Goal: Transaction & Acquisition: Book appointment/travel/reservation

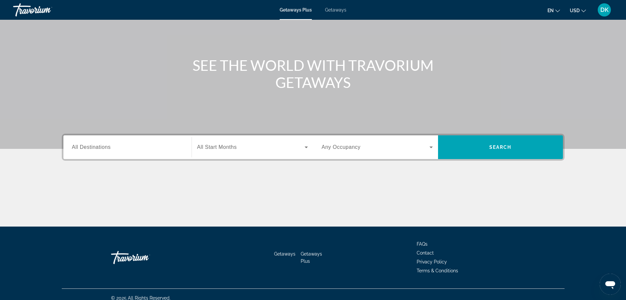
scroll to position [56, 0]
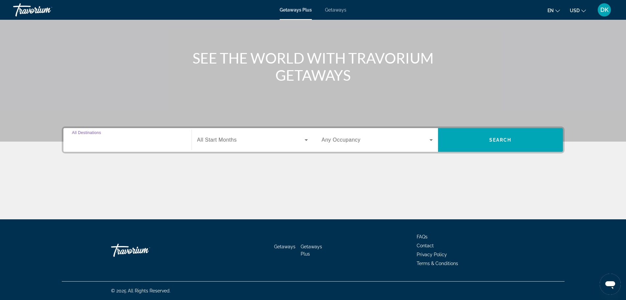
click at [141, 143] on input "Destination All Destinations" at bounding box center [127, 140] width 111 height 8
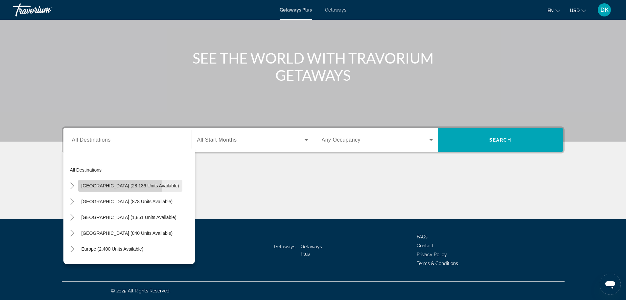
click at [117, 185] on span "United States (28,136 units available)" at bounding box center [131, 185] width 98 height 5
type input "**********"
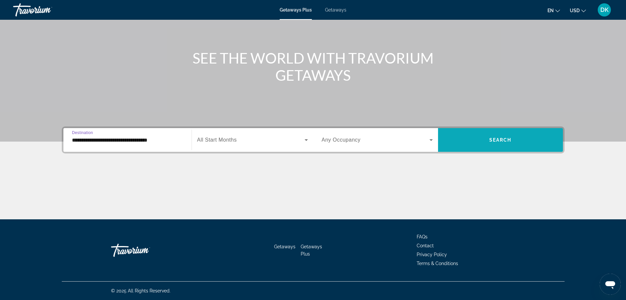
click at [458, 139] on span "Search widget" at bounding box center [500, 140] width 125 height 16
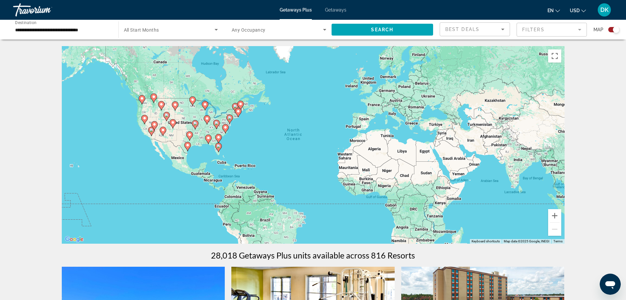
click at [528, 29] on mat-form-field "Filters" at bounding box center [552, 30] width 70 height 14
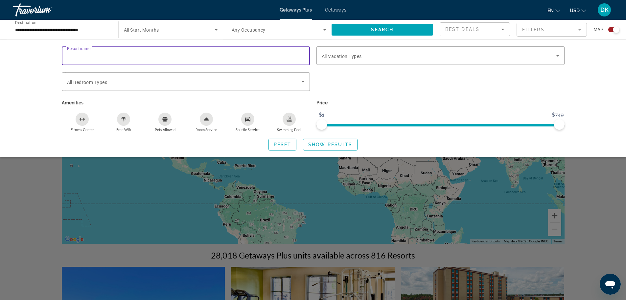
click at [99, 56] on input "Resort name" at bounding box center [186, 56] width 238 height 8
click at [77, 55] on input "**********" at bounding box center [186, 56] width 238 height 8
click at [108, 55] on input "**********" at bounding box center [186, 56] width 238 height 8
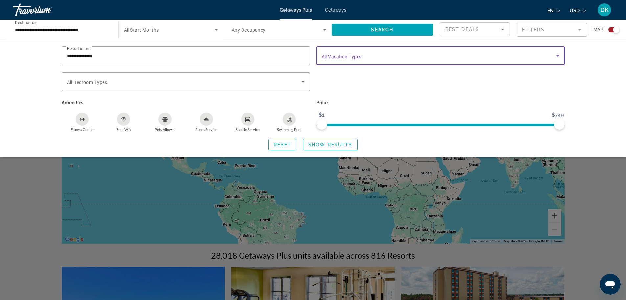
click at [559, 55] on icon "Search widget" at bounding box center [558, 56] width 8 height 8
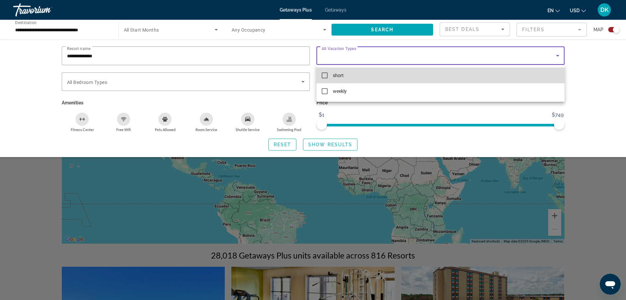
click at [325, 75] on mat-pseudo-checkbox at bounding box center [325, 75] width 6 height 6
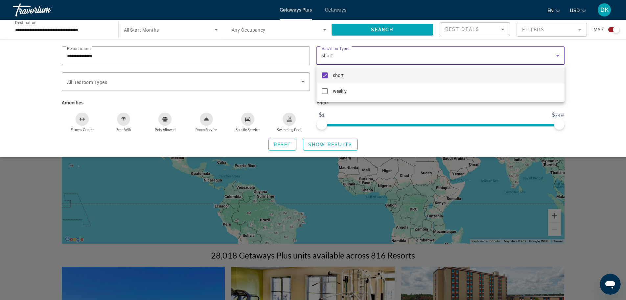
click at [97, 81] on div at bounding box center [313, 150] width 626 height 300
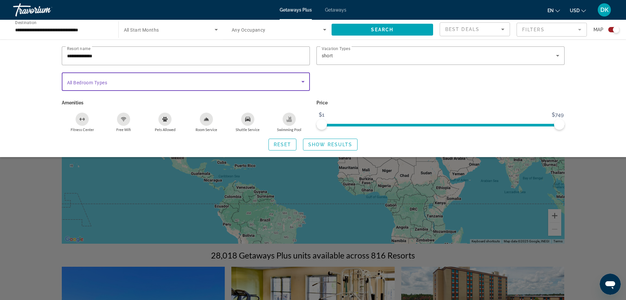
click at [303, 80] on icon "Search widget" at bounding box center [303, 82] width 8 height 8
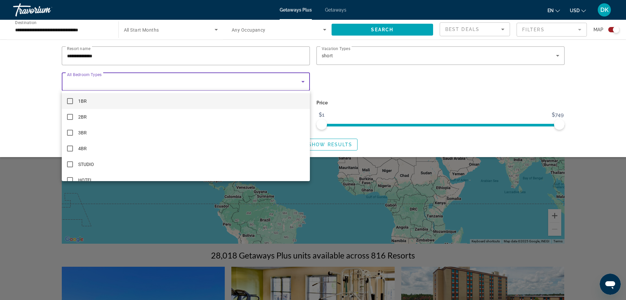
click at [70, 98] on mat-pseudo-checkbox at bounding box center [70, 101] width 6 height 6
click at [114, 55] on div at bounding box center [313, 150] width 626 height 300
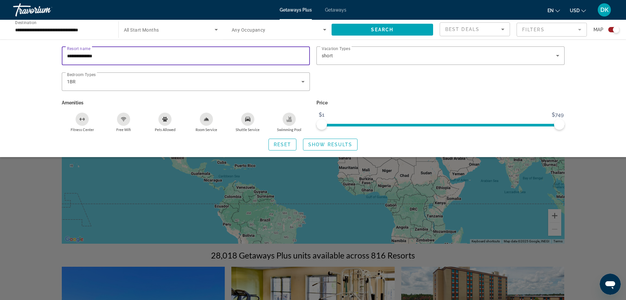
click at [110, 54] on input "**********" at bounding box center [186, 56] width 238 height 8
type input "**********"
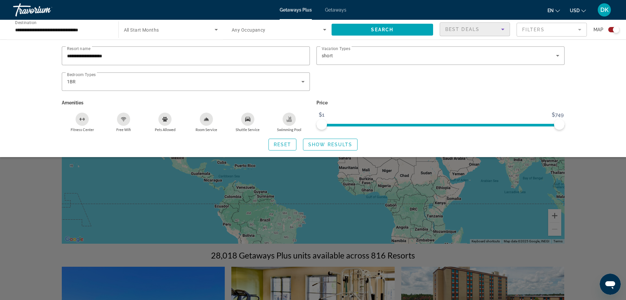
click at [503, 29] on icon "Sort by" at bounding box center [502, 30] width 3 height 2
click at [406, 86] on div at bounding box center [313, 150] width 626 height 300
click at [216, 29] on icon "Search widget" at bounding box center [216, 30] width 3 height 2
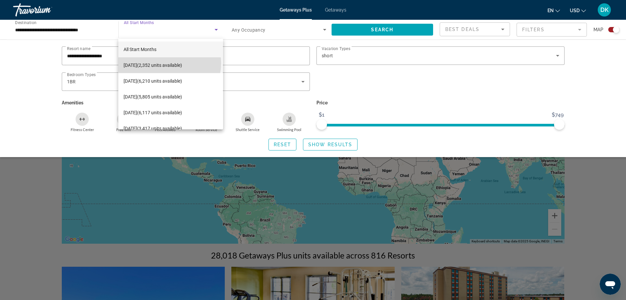
click at [169, 63] on span "October 2025 (2,352 units available)" at bounding box center [153, 65] width 59 height 8
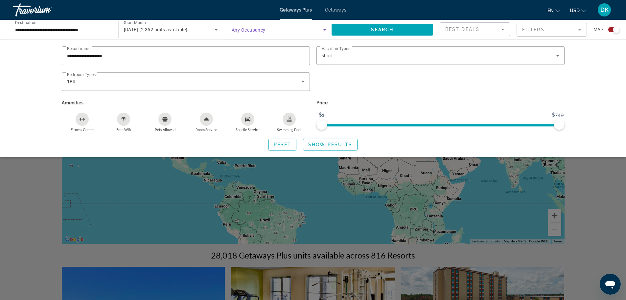
click at [325, 29] on icon "Search widget" at bounding box center [324, 30] width 3 height 2
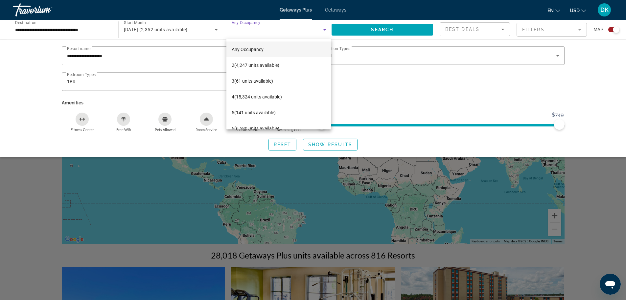
click at [193, 56] on div at bounding box center [313, 150] width 626 height 300
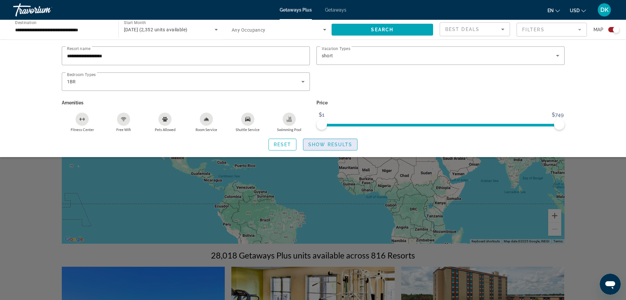
click at [327, 142] on span "Show Results" at bounding box center [330, 144] width 44 height 5
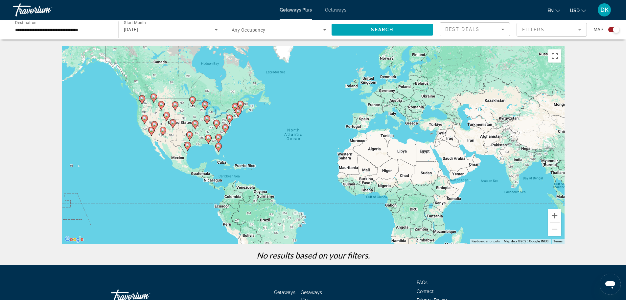
click at [337, 10] on span "Getaways" at bounding box center [335, 9] width 21 height 5
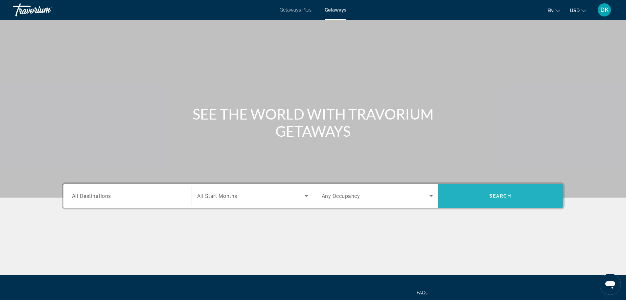
click at [475, 191] on span "Search widget" at bounding box center [500, 196] width 125 height 16
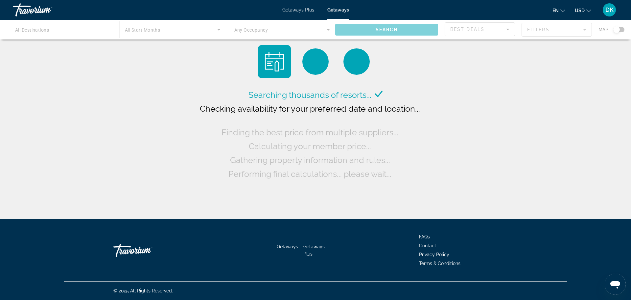
click at [87, 30] on div "Main content" at bounding box center [315, 30] width 631 height 20
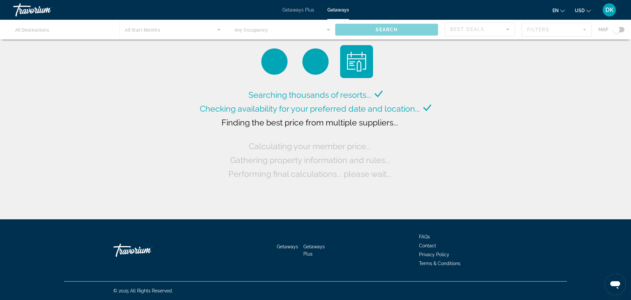
click at [507, 29] on div "Main content" at bounding box center [315, 30] width 631 height 20
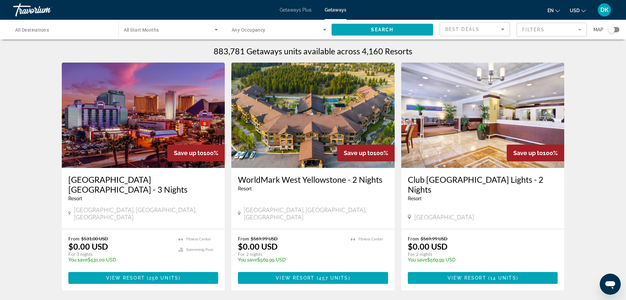
click at [604, 12] on span "DK" at bounding box center [605, 10] width 8 height 7
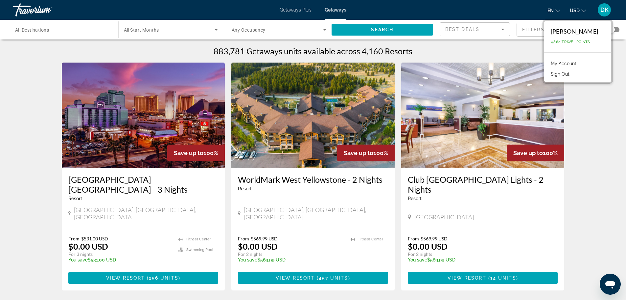
click at [556, 62] on link "My Account" at bounding box center [564, 63] width 32 height 9
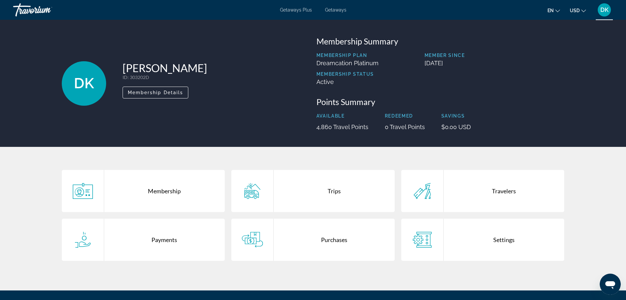
click at [329, 191] on div "Trips" at bounding box center [334, 191] width 121 height 42
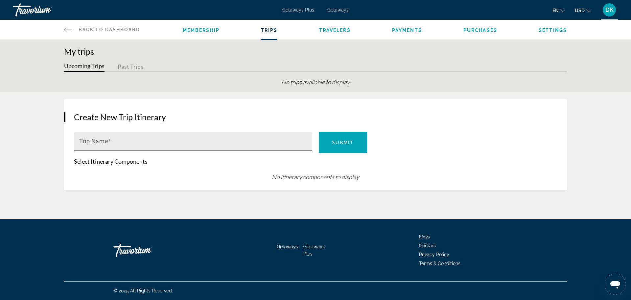
click at [109, 140] on span "Main content" at bounding box center [109, 140] width 3 height 7
click at [109, 140] on input "Trip Name" at bounding box center [195, 144] width 232 height 8
click at [117, 144] on input "**********" at bounding box center [195, 144] width 232 height 8
click at [137, 143] on input "**********" at bounding box center [195, 144] width 232 height 8
type input "**********"
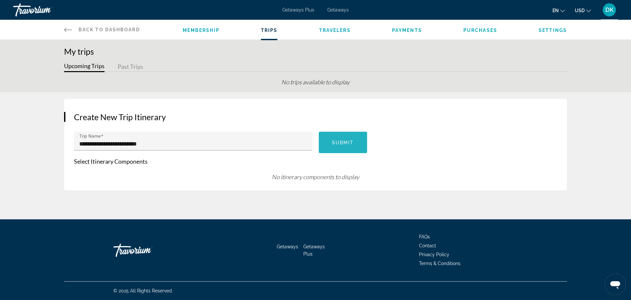
click at [337, 141] on span "Submit" at bounding box center [343, 142] width 22 height 5
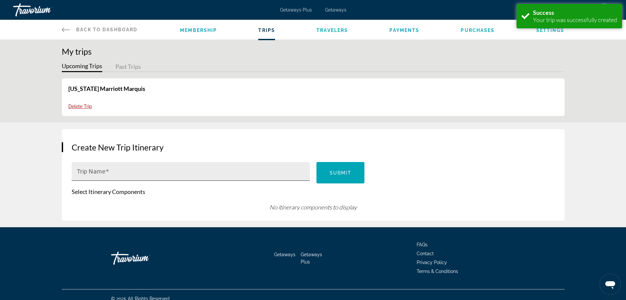
click at [104, 172] on mat-label "Trip Name" at bounding box center [91, 171] width 29 height 7
click at [104, 172] on input "Trip Name" at bounding box center [193, 174] width 232 height 8
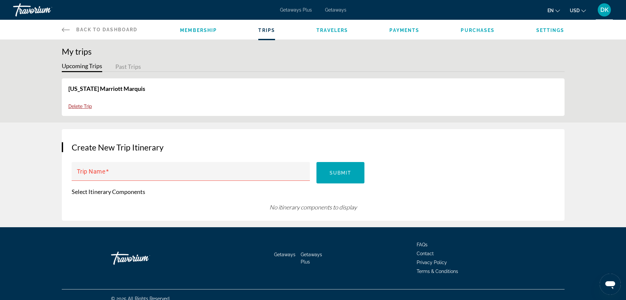
click at [89, 65] on button "Upcoming Trips" at bounding box center [82, 67] width 40 height 10
click at [86, 171] on mat-label "Trip Name" at bounding box center [91, 171] width 29 height 7
click at [86, 171] on input "Trip Name" at bounding box center [193, 174] width 232 height 8
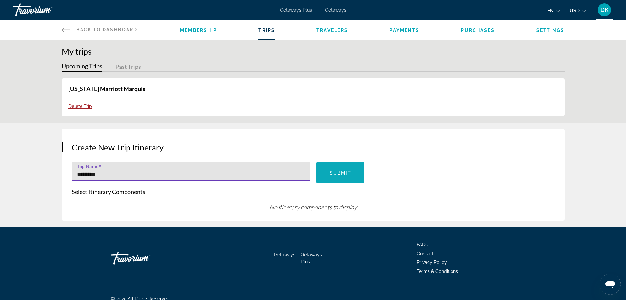
type input "********"
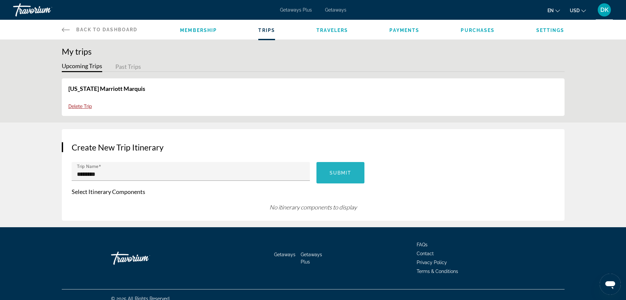
click at [333, 172] on span "Submit" at bounding box center [341, 172] width 22 height 5
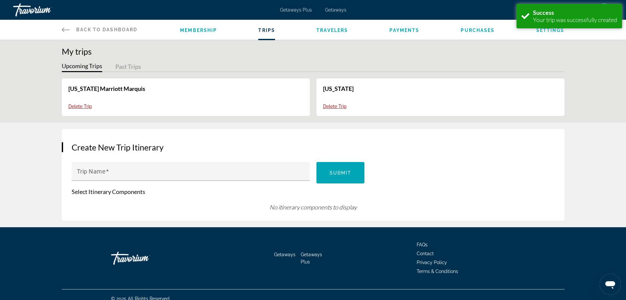
click at [266, 29] on span "Trips" at bounding box center [266, 30] width 17 height 5
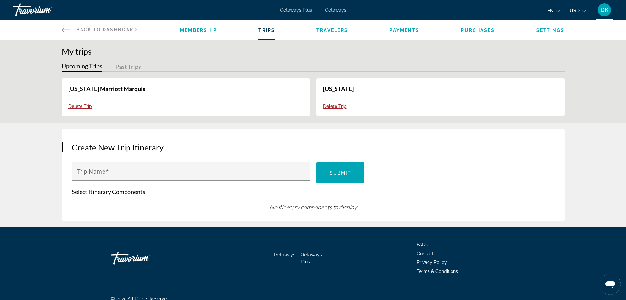
click at [275, 33] on div "Membership Trips Travelers Payments Purchases Settings" at bounding box center [372, 30] width 384 height 20
click at [296, 8] on span "Getaways Plus" at bounding box center [296, 9] width 32 height 5
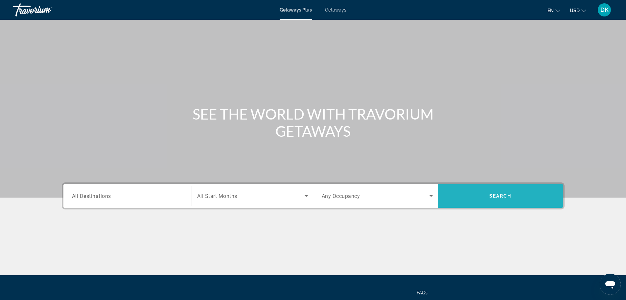
click at [481, 196] on span "Search widget" at bounding box center [500, 196] width 125 height 16
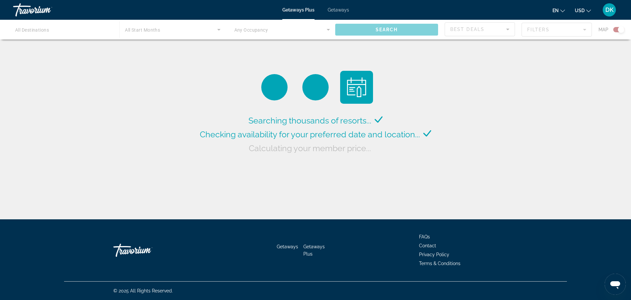
click at [24, 30] on div "Main content" at bounding box center [315, 30] width 631 height 20
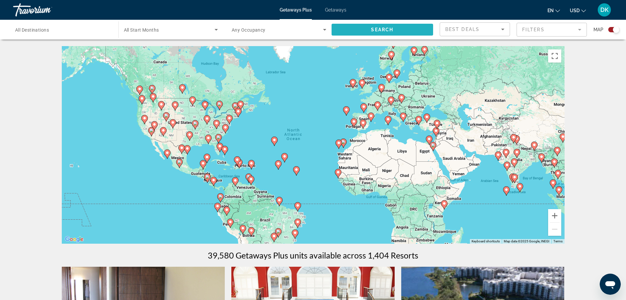
click at [343, 28] on span "Search widget" at bounding box center [383, 30] width 102 height 16
click at [20, 30] on span "All Destinations" at bounding box center [32, 29] width 34 height 5
click at [20, 30] on input "Destination All Destinations" at bounding box center [62, 30] width 95 height 8
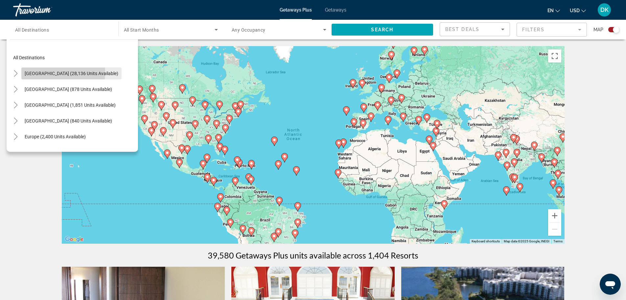
click at [40, 72] on span "United States (28,136 units available)" at bounding box center [72, 73] width 94 height 5
type input "**********"
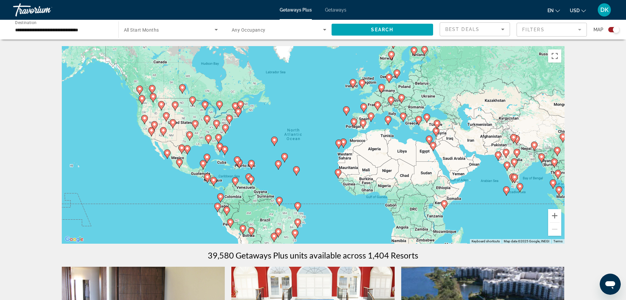
drag, startPoint x: 615, startPoint y: 30, endPoint x: 609, endPoint y: 32, distance: 6.6
click at [609, 32] on div "Search widget" at bounding box center [612, 29] width 16 height 5
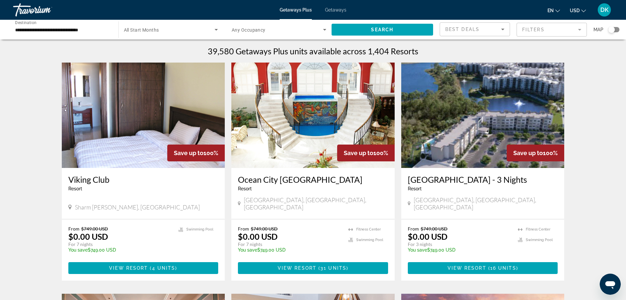
click at [245, 30] on span "Any Occupancy" at bounding box center [249, 29] width 34 height 5
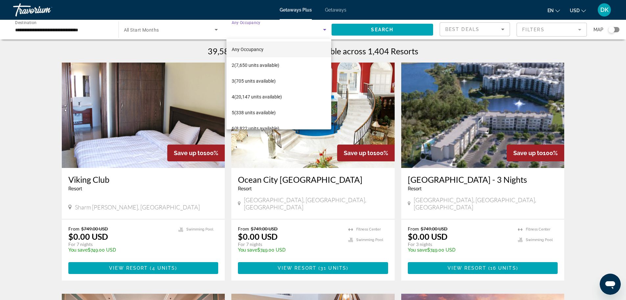
click at [139, 28] on div at bounding box center [313, 150] width 626 height 300
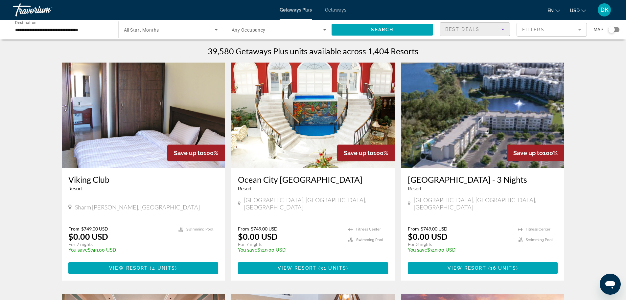
click at [505, 30] on icon "Sort by" at bounding box center [503, 29] width 8 height 8
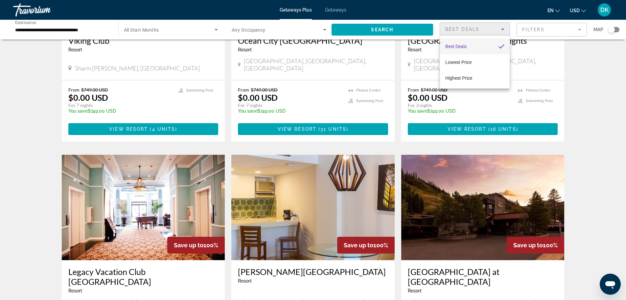
scroll to position [32, 0]
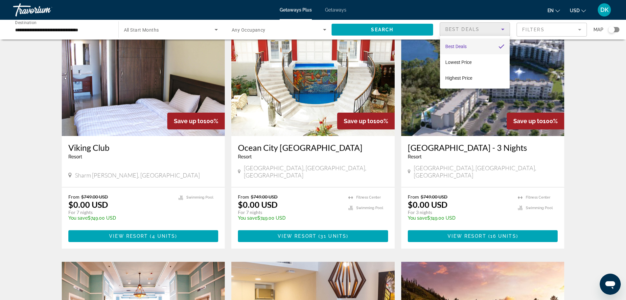
click at [334, 8] on div at bounding box center [313, 150] width 626 height 300
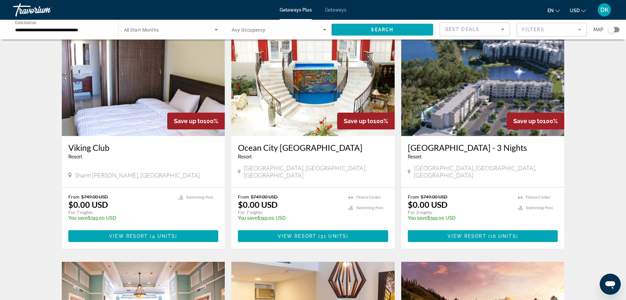
click at [334, 8] on span "Getaways" at bounding box center [335, 9] width 21 height 5
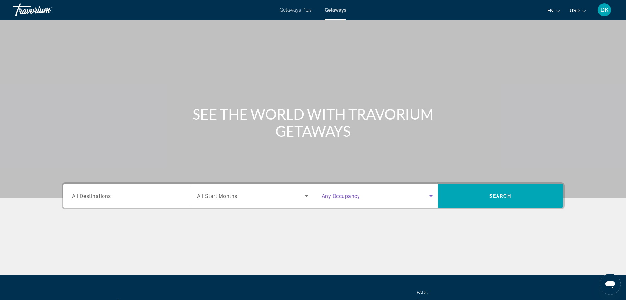
click at [431, 196] on icon "Search widget" at bounding box center [431, 196] width 3 height 2
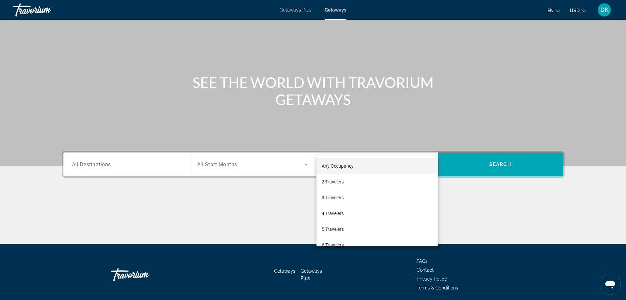
scroll to position [56, 0]
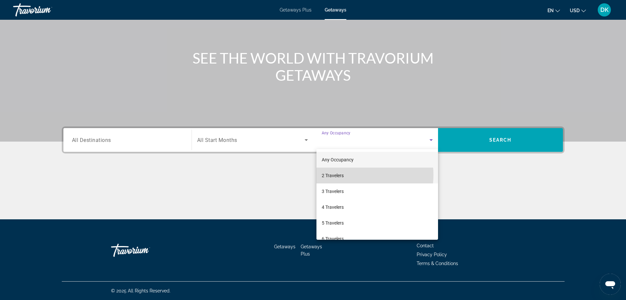
click at [349, 175] on mat-option "2 Travelers" at bounding box center [378, 175] width 122 height 16
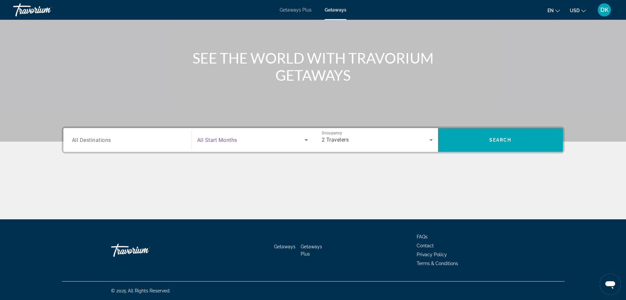
click at [307, 139] on icon "Search widget" at bounding box center [306, 140] width 3 height 2
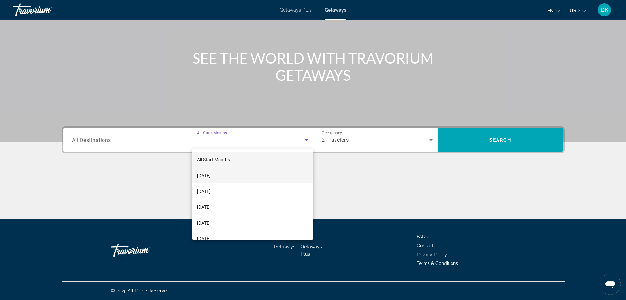
click at [235, 175] on mat-option "[DATE]" at bounding box center [252, 175] width 121 height 16
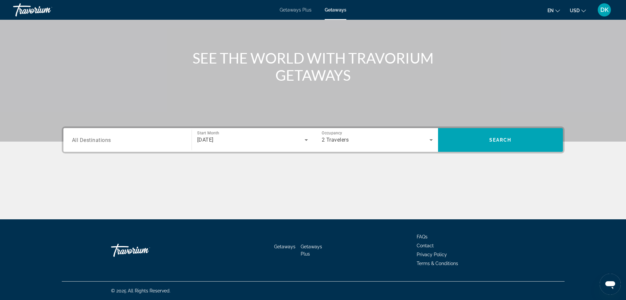
click at [100, 141] on span "All Destinations" at bounding box center [91, 139] width 39 height 6
click at [100, 141] on input "Destination All Destinations" at bounding box center [127, 140] width 111 height 8
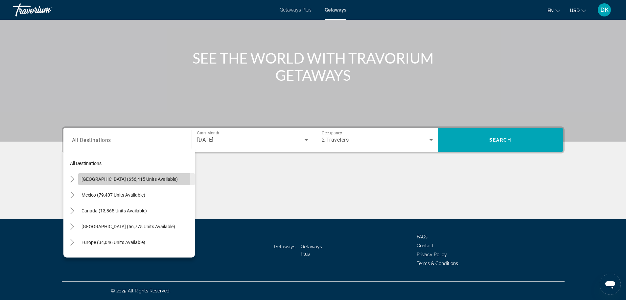
click at [92, 177] on span "United States (656,415 units available)" at bounding box center [130, 178] width 96 height 5
type input "**********"
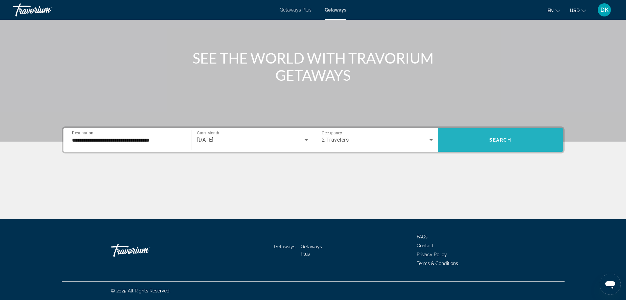
click at [491, 139] on span "Search" at bounding box center [501, 139] width 22 height 5
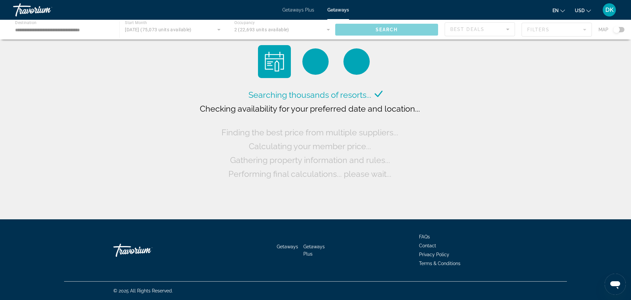
click at [331, 10] on span "Getaways" at bounding box center [339, 9] width 22 height 5
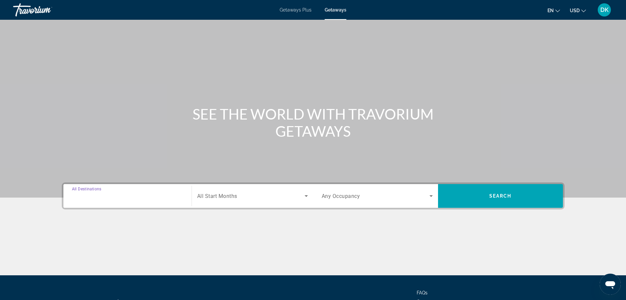
click at [165, 196] on input "Destination All Destinations" at bounding box center [127, 196] width 111 height 8
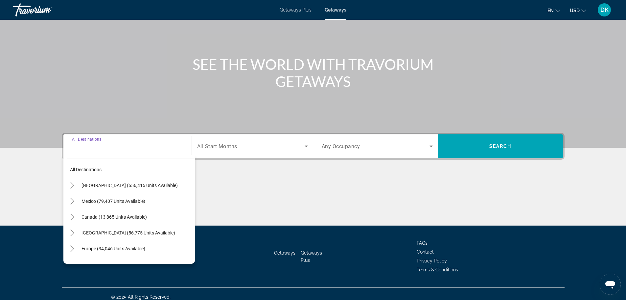
scroll to position [56, 0]
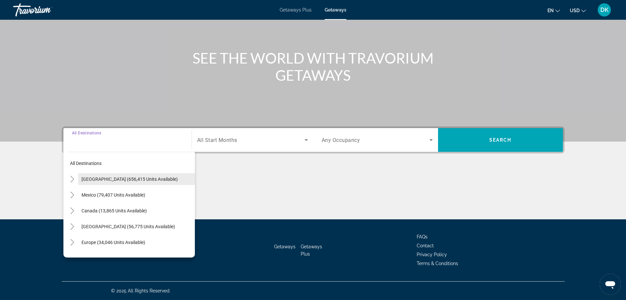
click at [147, 178] on span "United States (656,415 units available)" at bounding box center [130, 178] width 96 height 5
type input "**********"
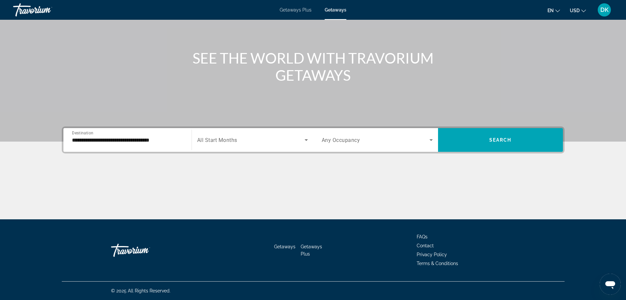
click at [329, 7] on span "Getaways" at bounding box center [336, 9] width 22 height 5
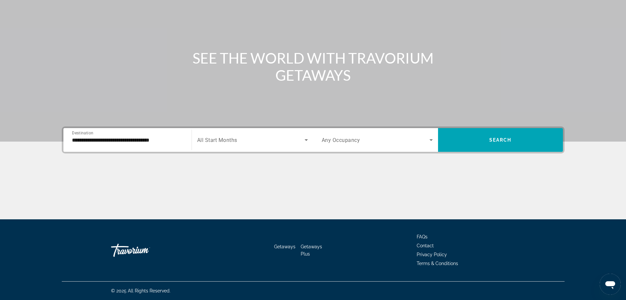
scroll to position [0, 0]
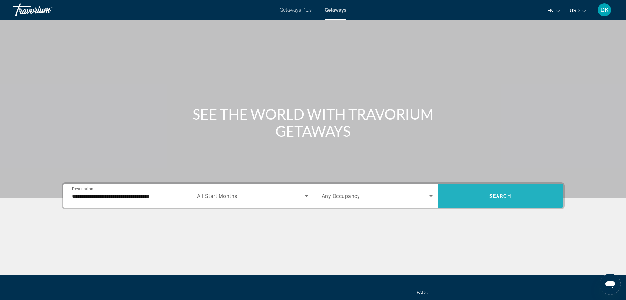
click at [495, 199] on span "Search widget" at bounding box center [500, 196] width 125 height 16
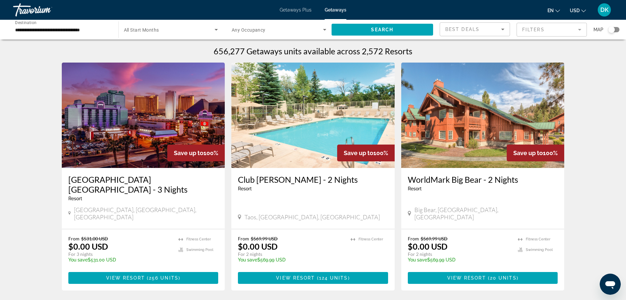
click at [578, 30] on mat-form-field "Filters" at bounding box center [552, 30] width 70 height 14
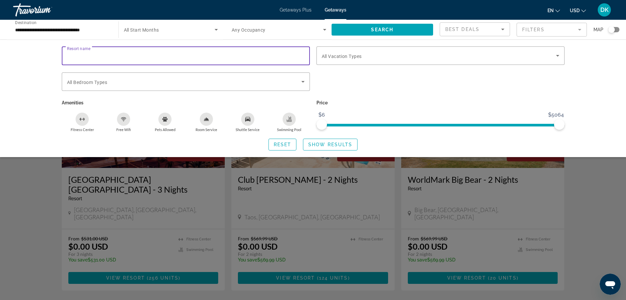
click at [100, 54] on input "Resort name" at bounding box center [186, 56] width 238 height 8
type input "**********"
click at [97, 82] on span "All Bedroom Types" at bounding box center [87, 82] width 40 height 5
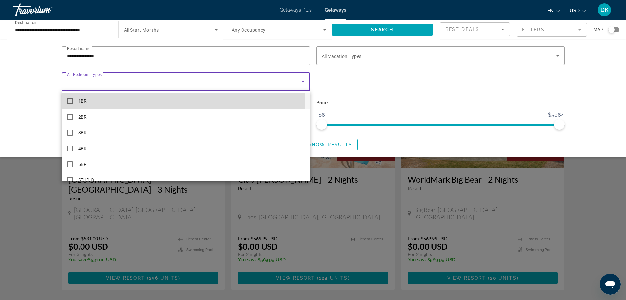
click at [87, 100] on mat-option "1BR" at bounding box center [186, 101] width 248 height 16
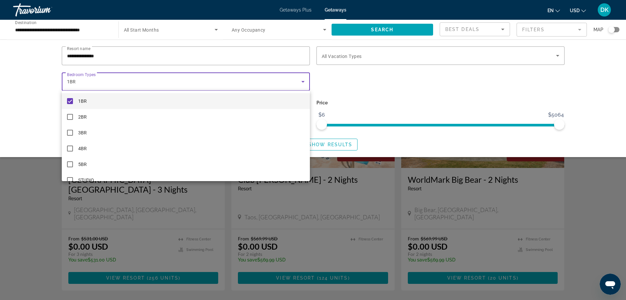
click at [363, 88] on div at bounding box center [313, 150] width 626 height 300
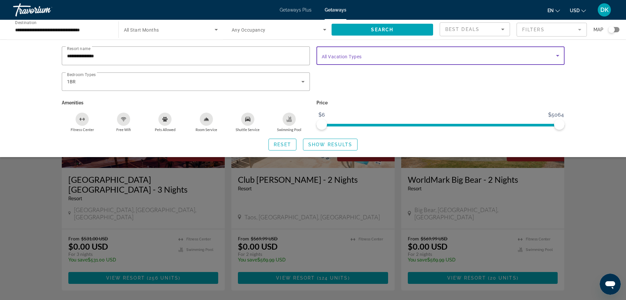
click at [559, 56] on icon "Search widget" at bounding box center [558, 56] width 8 height 8
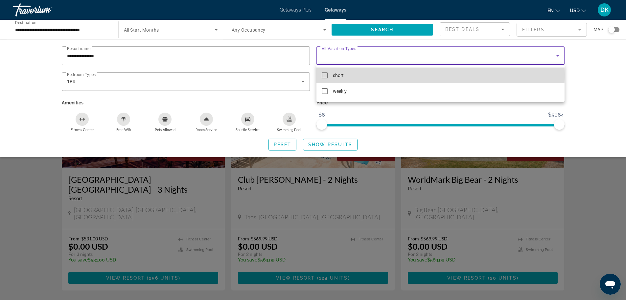
click at [323, 74] on mat-pseudo-checkbox at bounding box center [325, 75] width 6 height 6
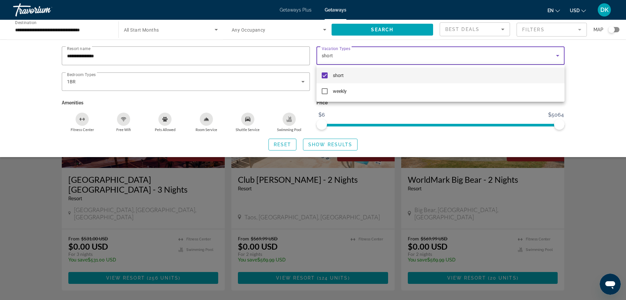
click at [188, 76] on div at bounding box center [313, 150] width 626 height 300
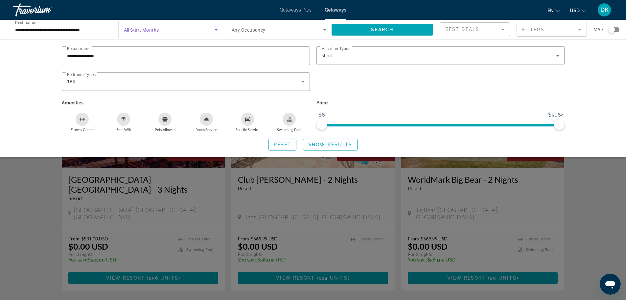
click at [216, 31] on icon "Search widget" at bounding box center [216, 30] width 8 height 8
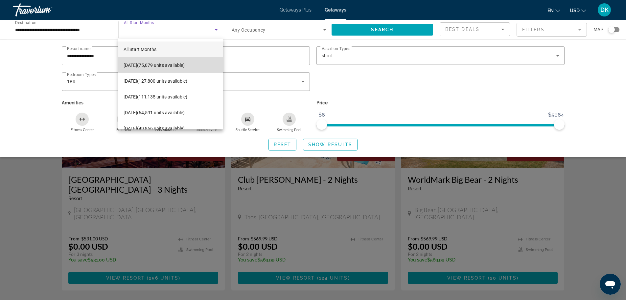
click at [185, 62] on span "October 2025 (75,079 units available)" at bounding box center [154, 65] width 61 height 8
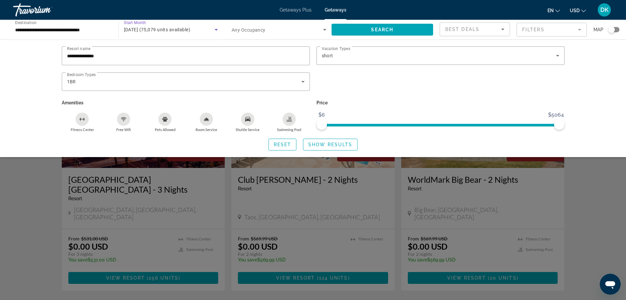
click at [326, 29] on icon "Search widget" at bounding box center [324, 30] width 3 height 2
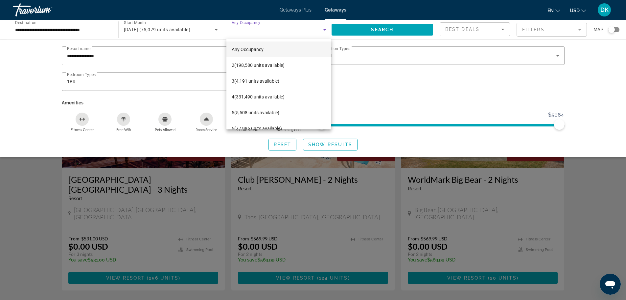
click at [397, 95] on div at bounding box center [313, 150] width 626 height 300
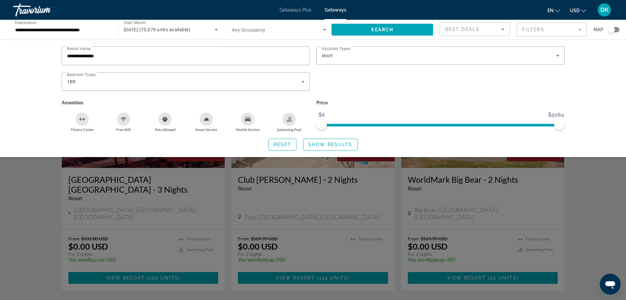
click at [579, 28] on mat-form-field "Filters" at bounding box center [552, 30] width 70 height 14
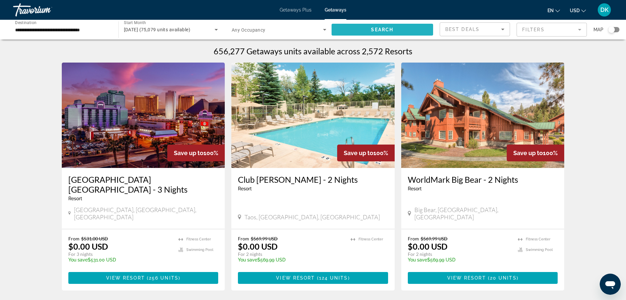
click at [365, 30] on span "Search widget" at bounding box center [383, 30] width 102 height 16
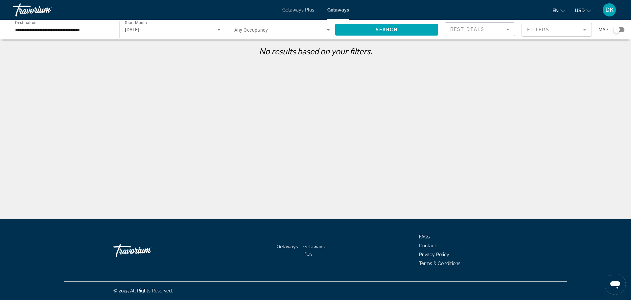
click at [584, 28] on mat-form-field "Filters" at bounding box center [557, 30] width 70 height 14
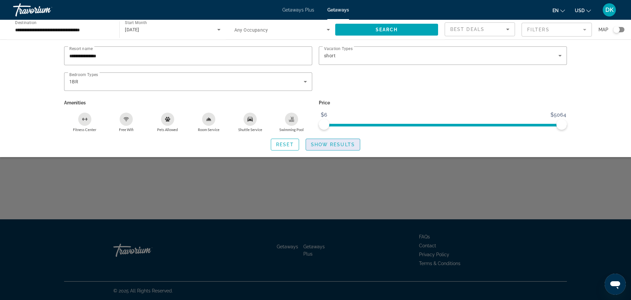
click at [327, 141] on span "Search widget" at bounding box center [333, 144] width 54 height 16
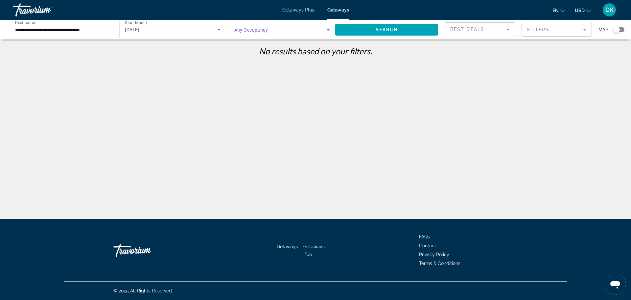
click at [328, 28] on icon "Search widget" at bounding box center [329, 30] width 8 height 8
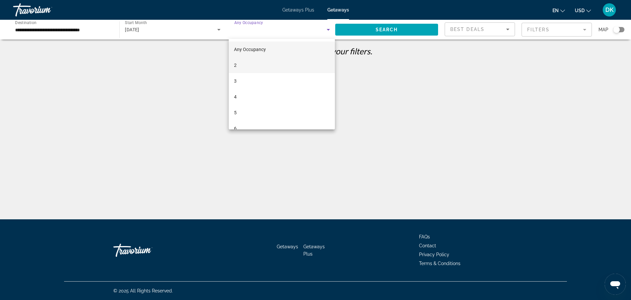
click at [265, 61] on mat-option "2" at bounding box center [282, 65] width 106 height 16
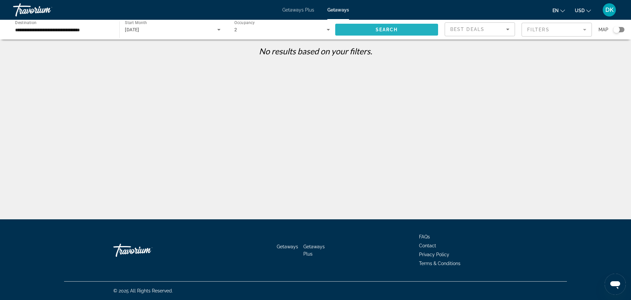
click at [383, 30] on span "Search" at bounding box center [387, 29] width 22 height 5
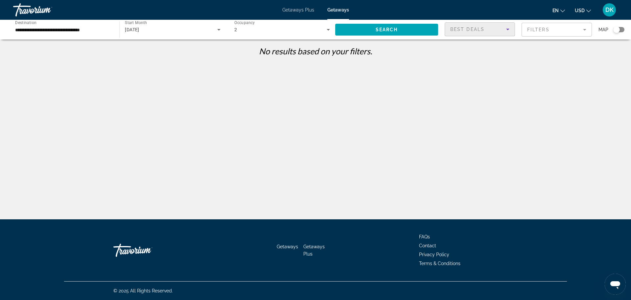
click at [508, 28] on icon "Sort by" at bounding box center [508, 29] width 8 height 8
click at [216, 28] on div at bounding box center [315, 150] width 631 height 300
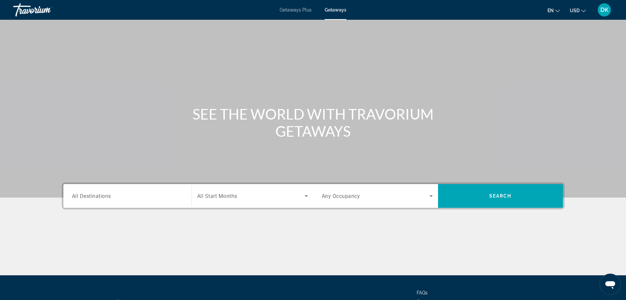
click at [339, 9] on span "Getaways" at bounding box center [336, 9] width 22 height 5
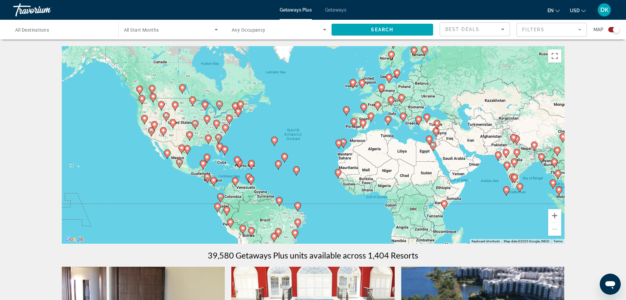
click at [323, 27] on icon "Search widget" at bounding box center [325, 30] width 8 height 8
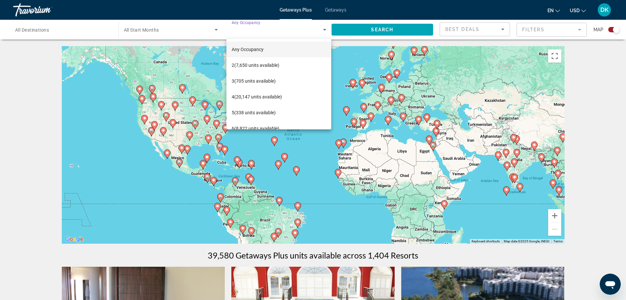
click at [135, 69] on div at bounding box center [313, 150] width 626 height 300
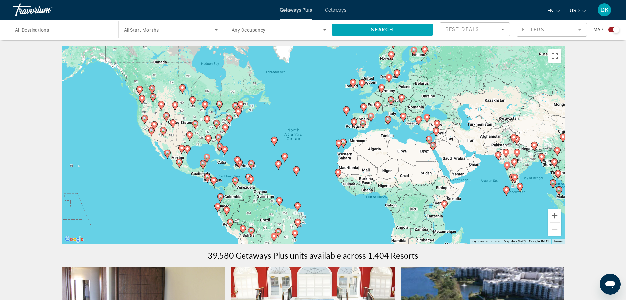
click at [147, 30] on span "All Start Months" at bounding box center [141, 29] width 35 height 5
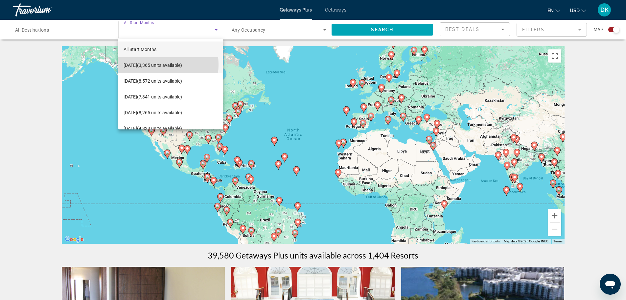
click at [147, 64] on span "October 2025 (3,365 units available)" at bounding box center [153, 65] width 59 height 8
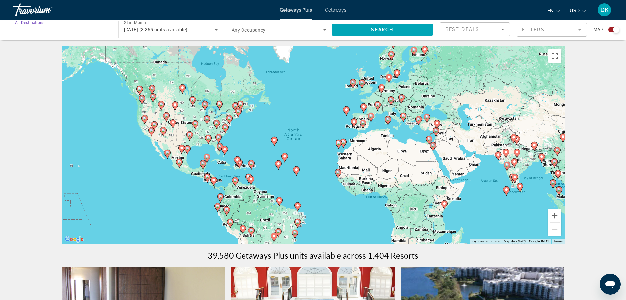
click at [72, 29] on input "Destination All Destinations" at bounding box center [62, 30] width 95 height 8
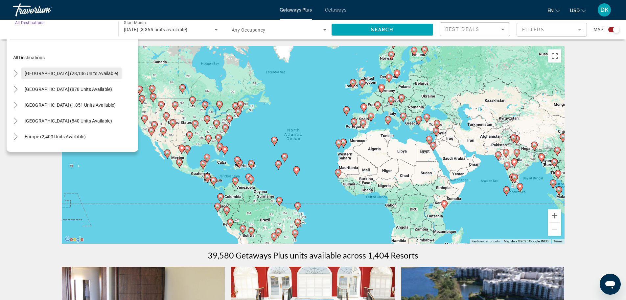
click at [70, 73] on span "United States (28,136 units available)" at bounding box center [72, 73] width 94 height 5
type input "**********"
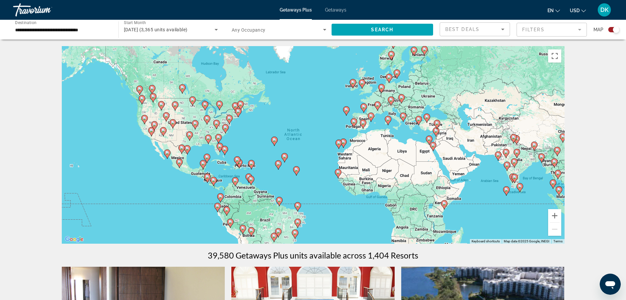
click at [226, 54] on div "To activate drag with keyboard, press Alt + Enter. Once in keyboard drag state,…" at bounding box center [313, 144] width 503 height 197
click at [55, 30] on input "**********" at bounding box center [62, 30] width 95 height 8
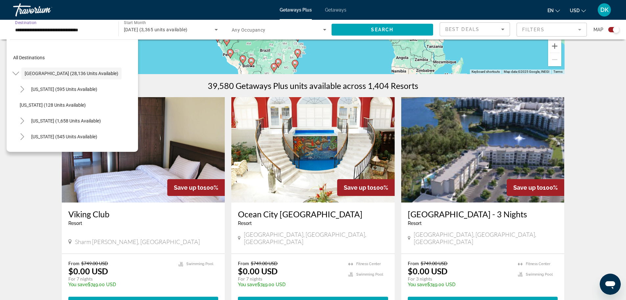
scroll to position [99, 0]
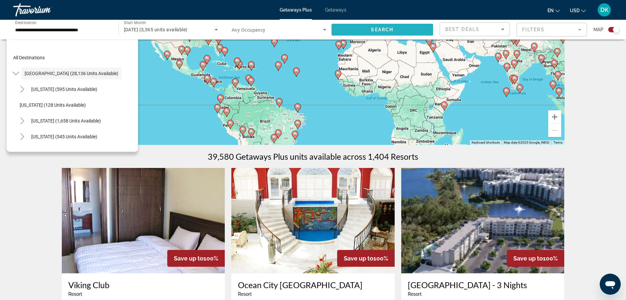
click at [383, 26] on span "Search widget" at bounding box center [383, 30] width 102 height 16
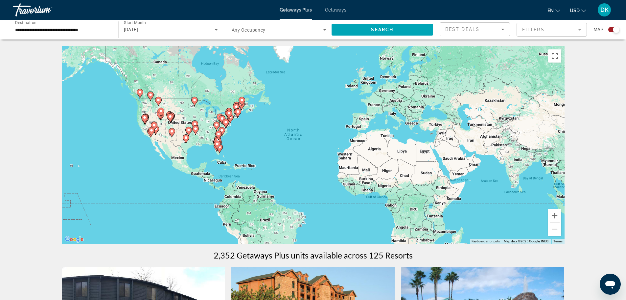
click at [327, 29] on icon "Search widget" at bounding box center [325, 30] width 8 height 8
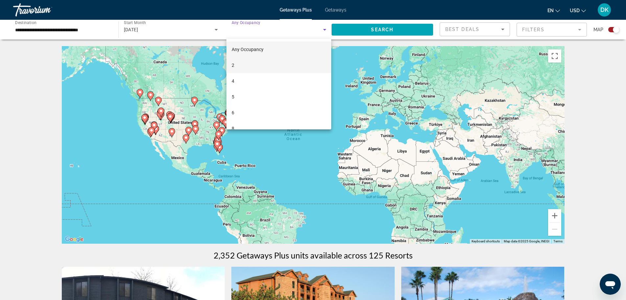
click at [233, 61] on span "2" at bounding box center [233, 65] width 3 height 8
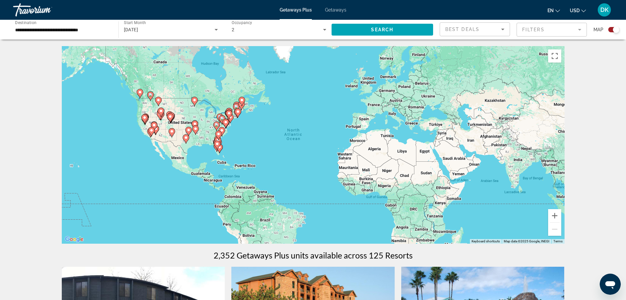
click at [579, 29] on mat-form-field "Filters" at bounding box center [552, 30] width 70 height 14
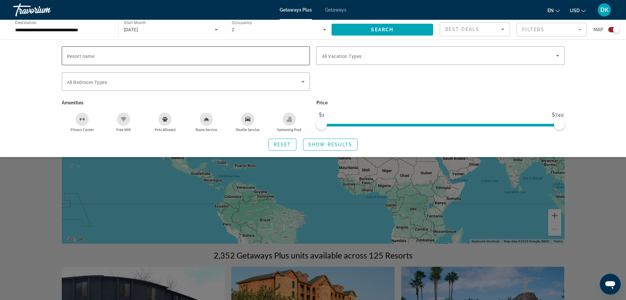
click at [78, 56] on span "Resort name" at bounding box center [81, 56] width 28 height 5
click at [78, 56] on input "Resort name" at bounding box center [186, 56] width 238 height 8
click at [85, 82] on span "All Bedroom Types" at bounding box center [87, 82] width 40 height 5
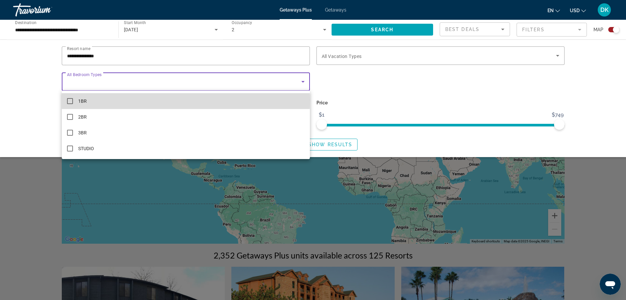
click at [68, 99] on mat-pseudo-checkbox at bounding box center [70, 101] width 6 height 6
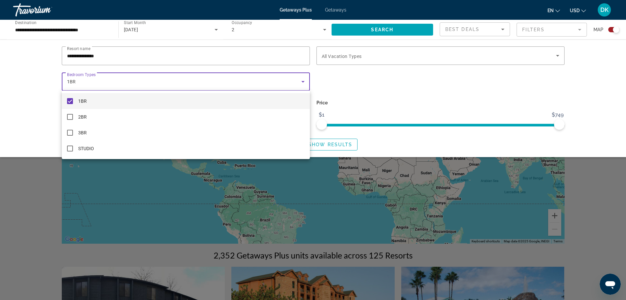
click at [336, 56] on div at bounding box center [313, 150] width 626 height 300
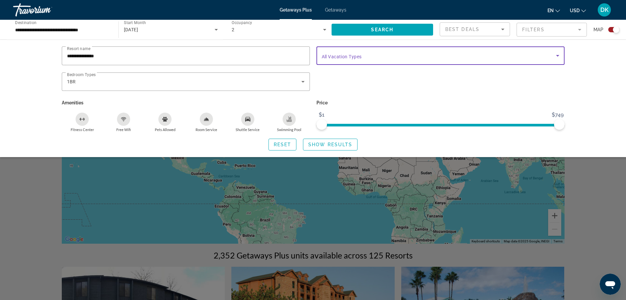
click at [557, 55] on icon "Search widget" at bounding box center [557, 56] width 3 height 2
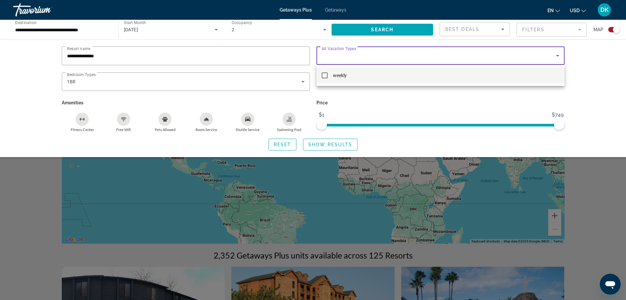
click at [353, 55] on div at bounding box center [313, 150] width 626 height 300
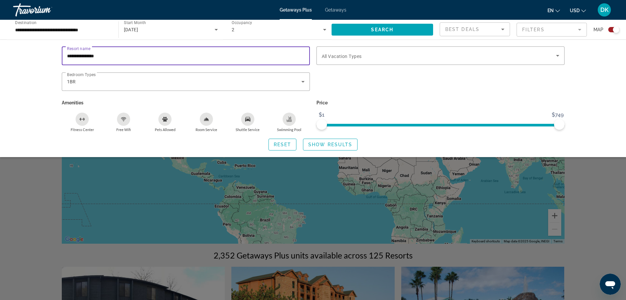
click at [111, 54] on input "**********" at bounding box center [186, 56] width 238 height 8
type input "**********"
drag, startPoint x: 613, startPoint y: 29, endPoint x: 602, endPoint y: 31, distance: 11.4
click at [602, 31] on div "Map" at bounding box center [607, 29] width 26 height 14
click at [609, 39] on app-map-search-filters "**********" at bounding box center [530, 30] width 180 height 20
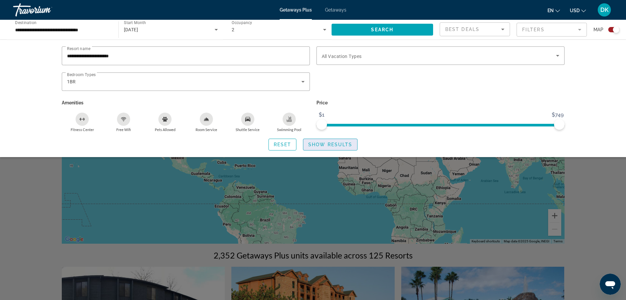
click at [323, 143] on span "Show Results" at bounding box center [330, 144] width 44 height 5
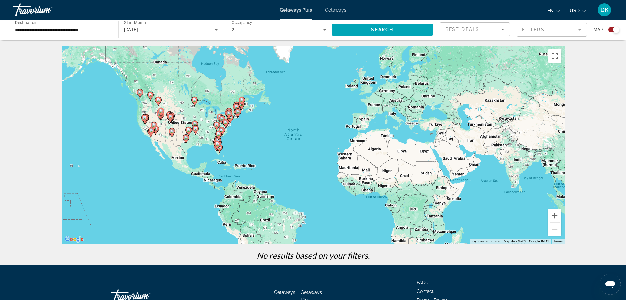
click at [579, 28] on mat-form-field "Filters" at bounding box center [552, 30] width 70 height 14
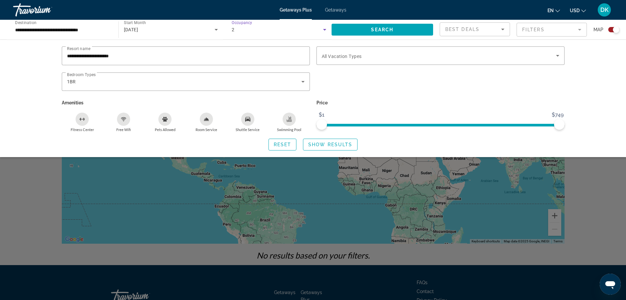
click at [319, 27] on div "2" at bounding box center [277, 30] width 91 height 8
click at [155, 57] on div at bounding box center [313, 150] width 626 height 300
click at [559, 55] on icon "Search widget" at bounding box center [558, 56] width 8 height 8
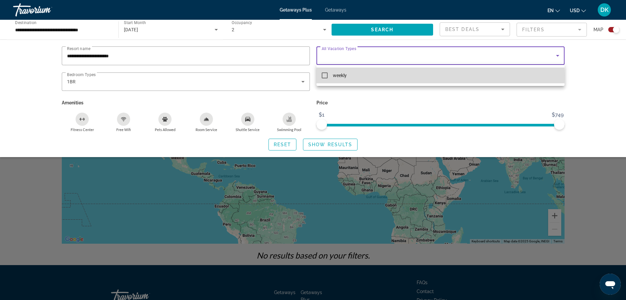
click at [323, 75] on mat-pseudo-checkbox at bounding box center [325, 75] width 6 height 6
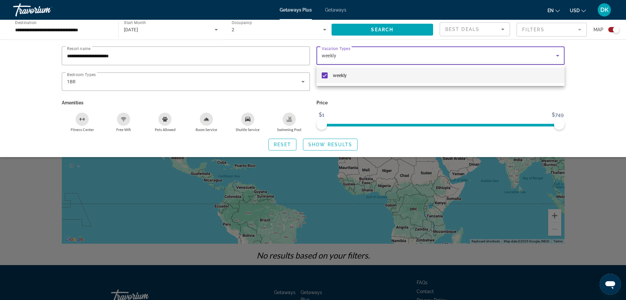
click at [455, 87] on div at bounding box center [313, 150] width 626 height 300
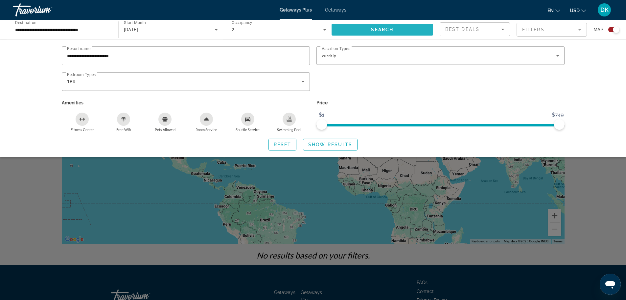
click at [382, 29] on span "Search" at bounding box center [382, 29] width 22 height 5
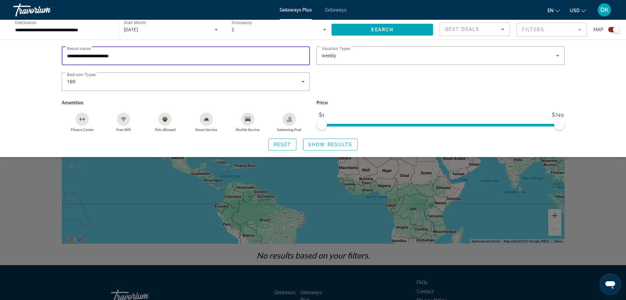
click at [103, 55] on input "**********" at bounding box center [186, 56] width 238 height 8
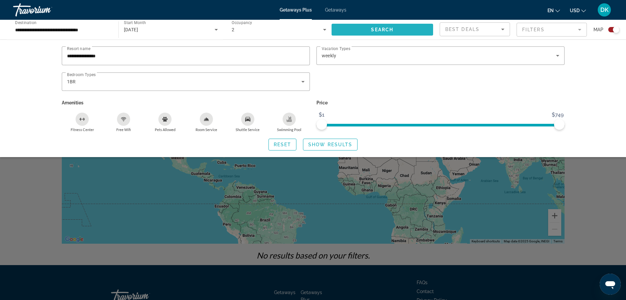
click at [360, 31] on span "Search widget" at bounding box center [383, 30] width 102 height 16
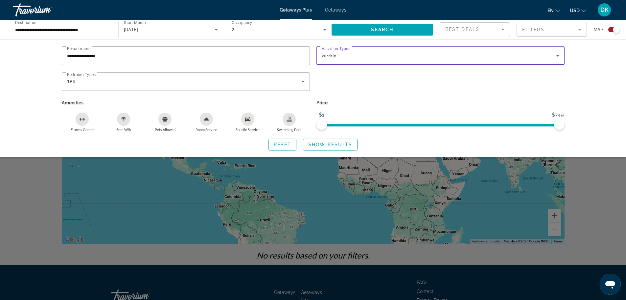
click at [559, 55] on icon "Search widget" at bounding box center [558, 56] width 8 height 8
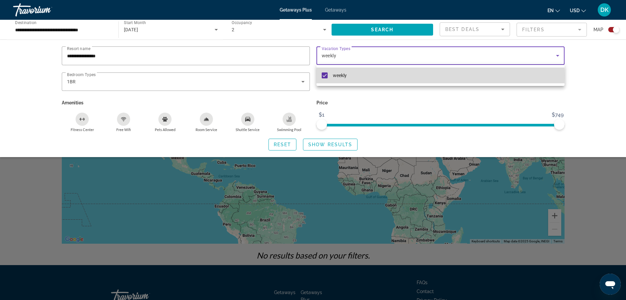
click at [326, 75] on mat-pseudo-checkbox at bounding box center [325, 75] width 6 height 6
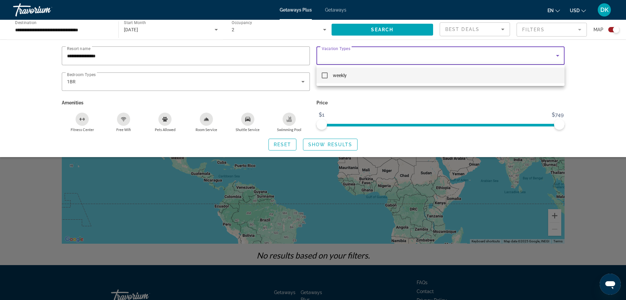
click at [169, 85] on div at bounding box center [313, 150] width 626 height 300
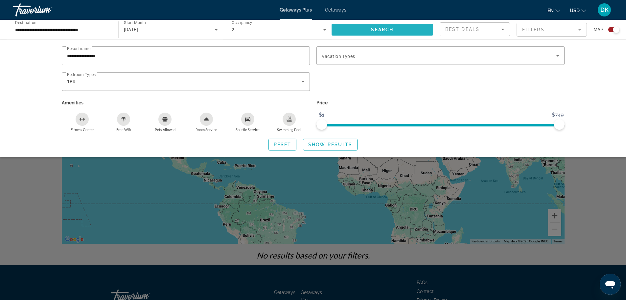
click at [376, 30] on span "Search" at bounding box center [382, 29] width 22 height 5
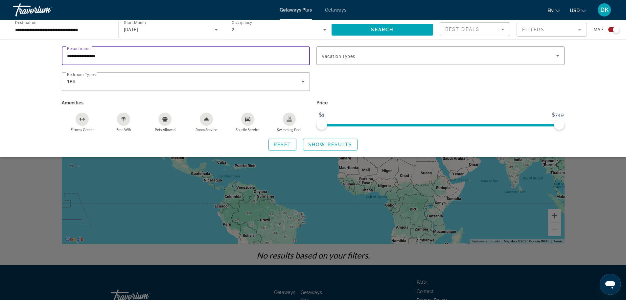
drag, startPoint x: 85, startPoint y: 56, endPoint x: 58, endPoint y: 56, distance: 27.6
click at [59, 56] on div "**********" at bounding box center [186, 59] width 255 height 26
type input "********"
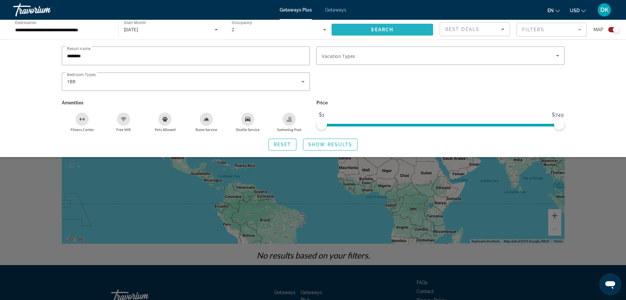
click at [367, 31] on span "Search widget" at bounding box center [383, 30] width 102 height 16
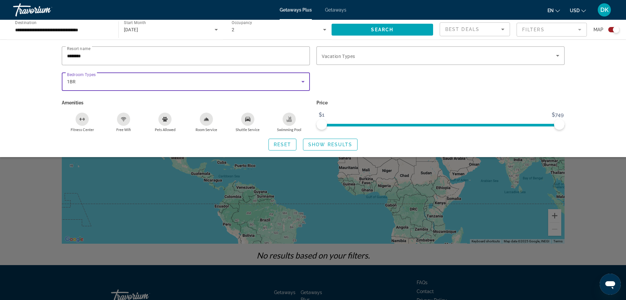
click at [88, 84] on div "1BR" at bounding box center [184, 82] width 234 height 8
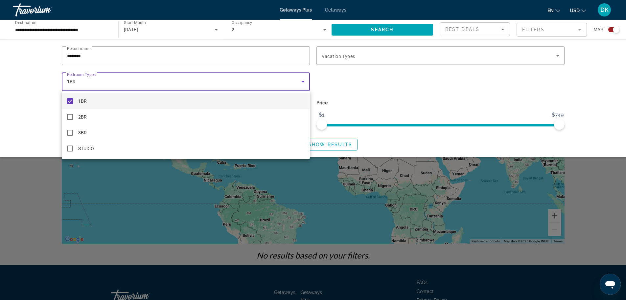
click at [482, 29] on div at bounding box center [313, 150] width 626 height 300
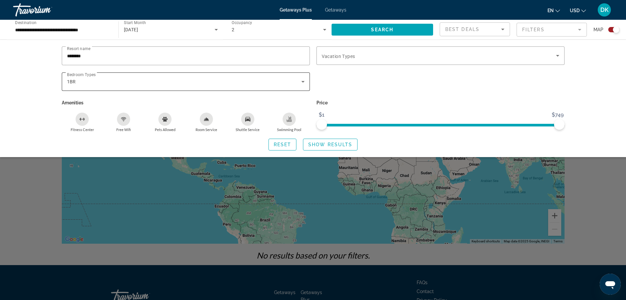
click at [242, 77] on div "1BR" at bounding box center [186, 81] width 238 height 18
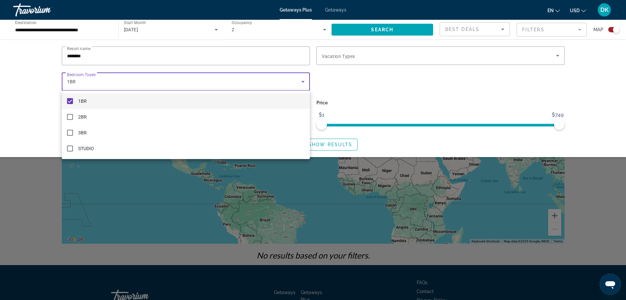
click at [357, 33] on div at bounding box center [313, 150] width 626 height 300
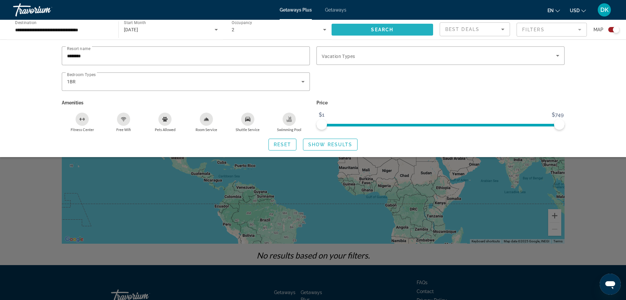
click at [369, 29] on span "Search widget" at bounding box center [383, 30] width 102 height 16
click at [329, 144] on span "Show Results" at bounding box center [330, 144] width 44 height 5
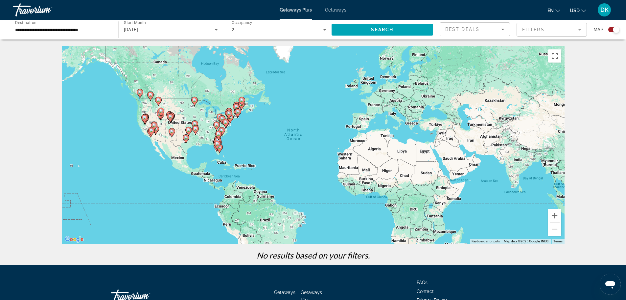
click at [327, 9] on span "Getaways" at bounding box center [335, 9] width 21 height 5
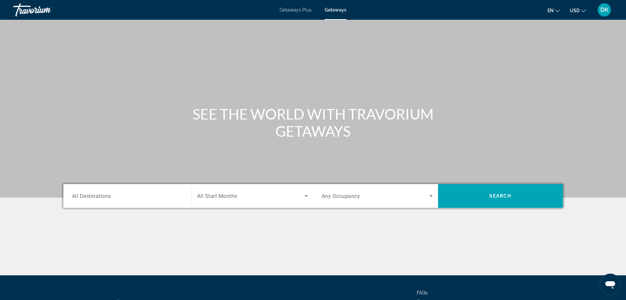
click at [224, 195] on span "All Start Months" at bounding box center [217, 196] width 40 height 6
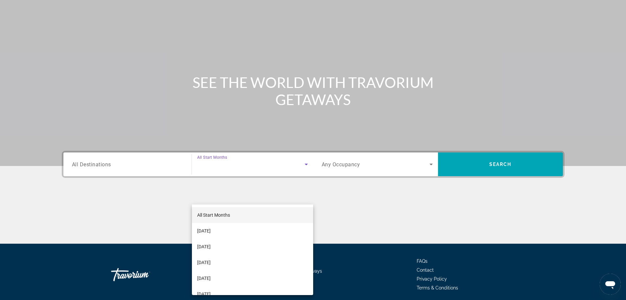
scroll to position [56, 0]
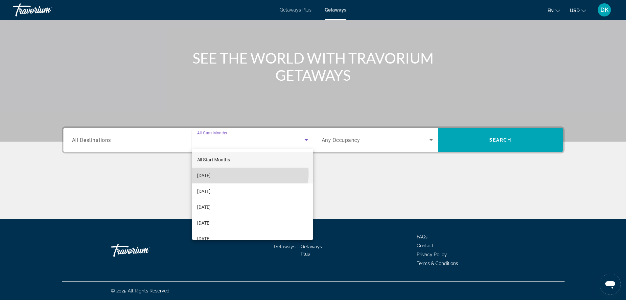
click at [211, 173] on span "[DATE]" at bounding box center [203, 175] width 13 height 8
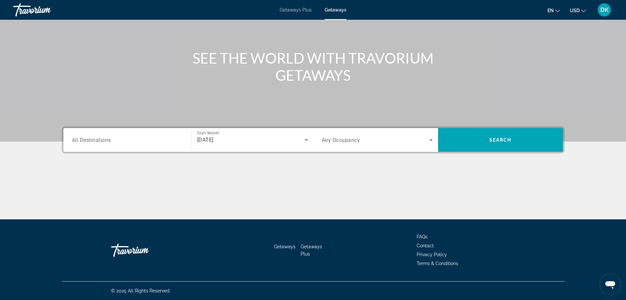
click at [353, 138] on span "Any Occupancy" at bounding box center [341, 140] width 38 height 6
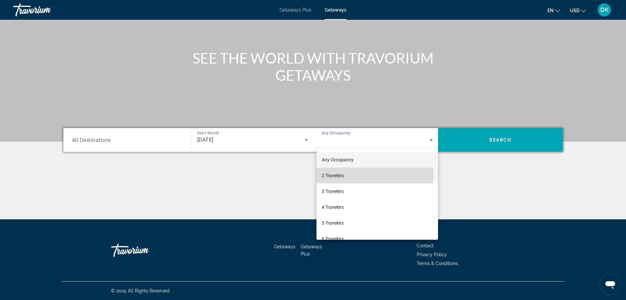
click at [340, 173] on span "2 Travelers" at bounding box center [333, 175] width 22 height 8
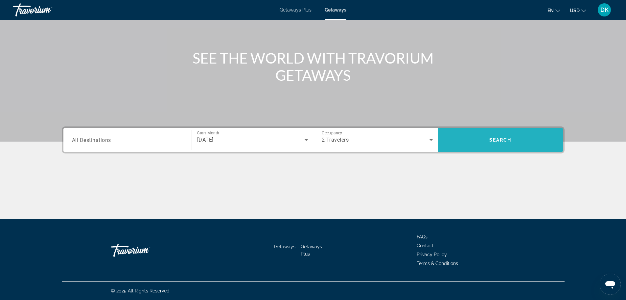
click at [467, 138] on span "Search widget" at bounding box center [500, 140] width 125 height 16
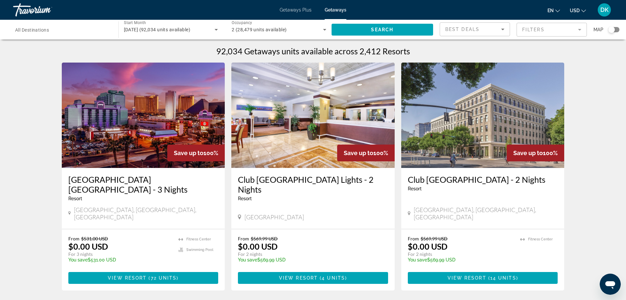
click at [29, 9] on div "Travorium" at bounding box center [46, 9] width 66 height 17
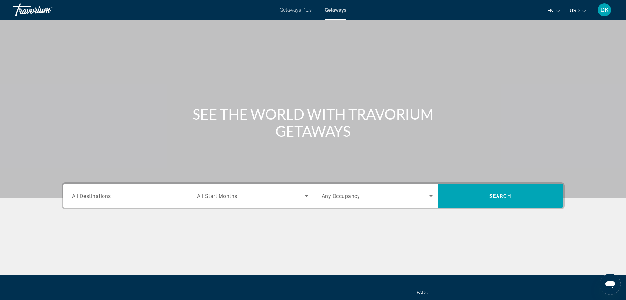
click at [180, 106] on div "SEE THE WORLD WITH TRAVORIUM GETAWAYS" at bounding box center [313, 122] width 529 height 34
drag, startPoint x: 27, startPoint y: 0, endPoint x: 137, endPoint y: 41, distance: 117.7
click at [137, 41] on div "Main content" at bounding box center [313, 98] width 626 height 197
drag, startPoint x: 304, startPoint y: 17, endPoint x: 317, endPoint y: 14, distance: 13.1
click at [304, 16] on div "Getaways Plus Getaways en English Español Français Italiano Português русский U…" at bounding box center [313, 9] width 626 height 17
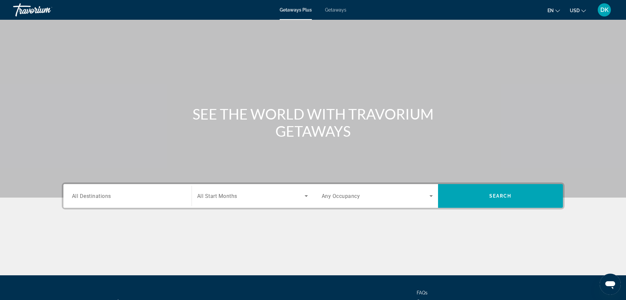
click at [331, 8] on span "Getaways" at bounding box center [335, 9] width 21 height 5
click at [601, 8] on span "DK" at bounding box center [605, 10] width 8 height 7
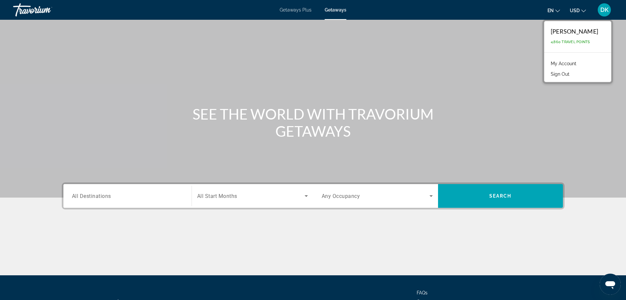
click at [477, 76] on div "Main content" at bounding box center [313, 98] width 626 height 197
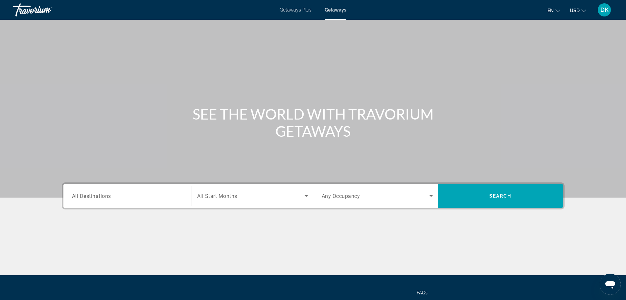
drag, startPoint x: 262, startPoint y: 141, endPoint x: 251, endPoint y: 122, distance: 21.9
click at [263, 143] on div "Main content" at bounding box center [313, 98] width 626 height 197
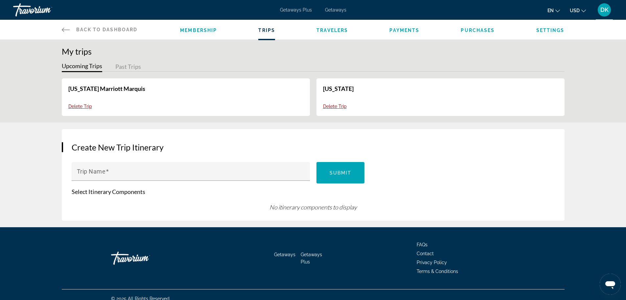
click at [267, 29] on span "Trips" at bounding box center [266, 30] width 17 height 5
click at [334, 28] on span "Travelers" at bounding box center [333, 30] width 32 height 5
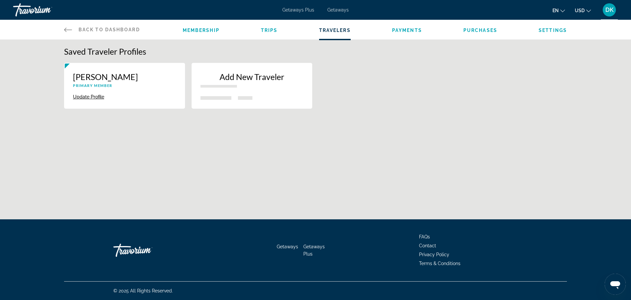
click at [201, 30] on span "Membership" at bounding box center [201, 30] width 37 height 5
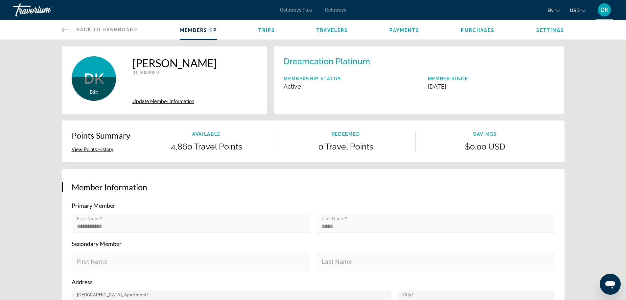
click at [268, 30] on span "Trips" at bounding box center [266, 30] width 17 height 5
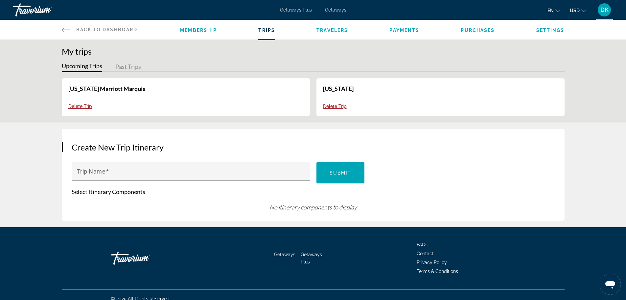
click at [324, 31] on span "Travelers" at bounding box center [333, 30] width 32 height 5
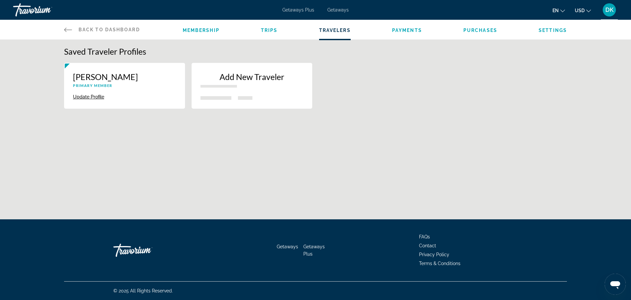
click at [82, 28] on span "Back to Dashboard" at bounding box center [109, 29] width 61 height 5
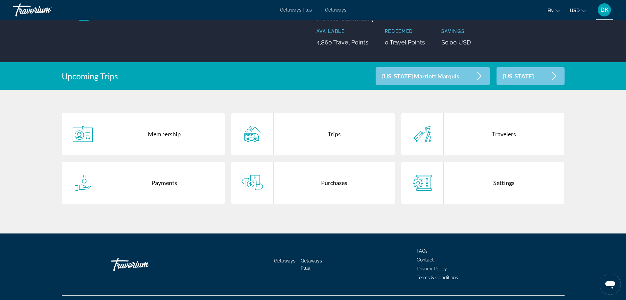
scroll to position [99, 0]
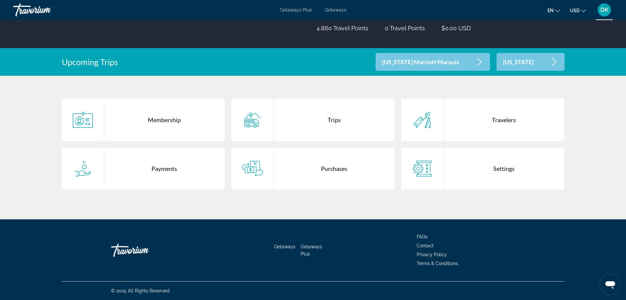
click at [552, 57] on div "New York" at bounding box center [531, 62] width 68 height 18
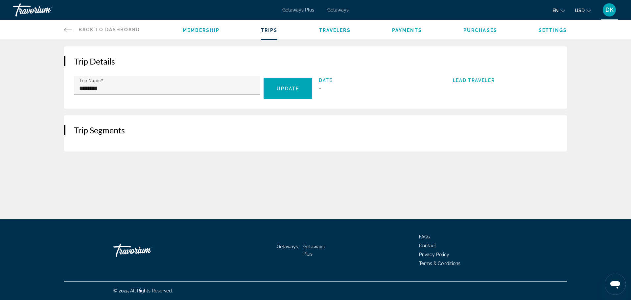
click at [64, 28] on icon "Main content" at bounding box center [68, 30] width 8 height 8
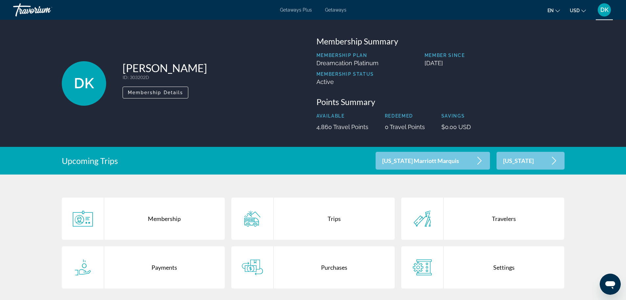
click at [64, 27] on div "DK Deborah J. Keith ID : 303202D Secondary Member Membership Details Membership…" at bounding box center [313, 83] width 626 height 127
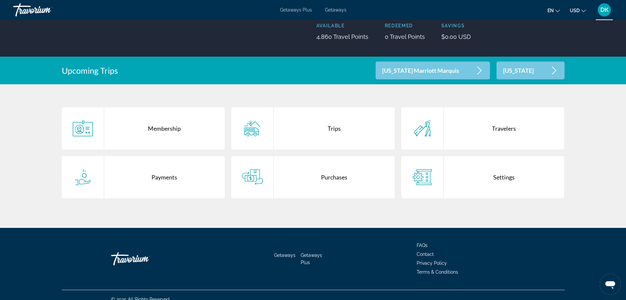
scroll to position [99, 0]
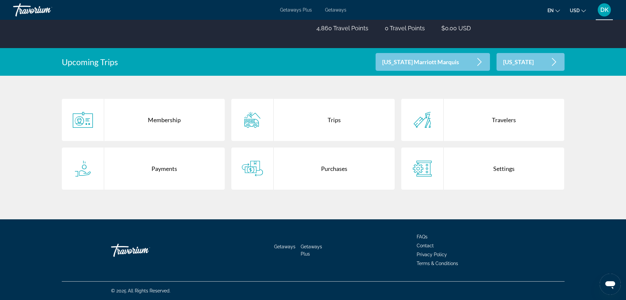
click at [335, 119] on div "Trips" at bounding box center [334, 120] width 121 height 42
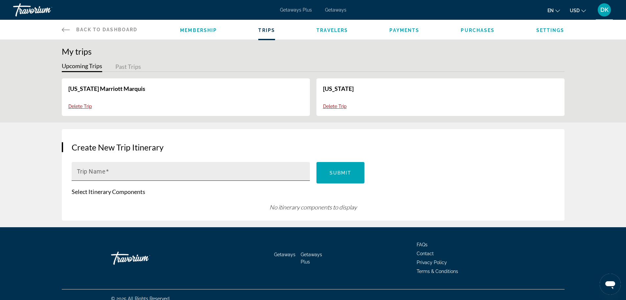
click at [97, 171] on mat-label "Trip Name" at bounding box center [91, 171] width 29 height 7
click at [97, 171] on input "Trip Name" at bounding box center [193, 174] width 232 height 8
type input "*"
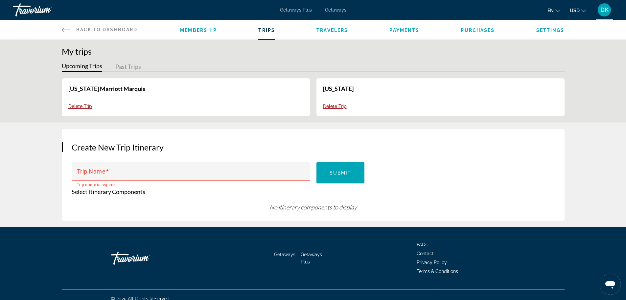
click at [336, 33] on span "Travelers" at bounding box center [333, 30] width 32 height 5
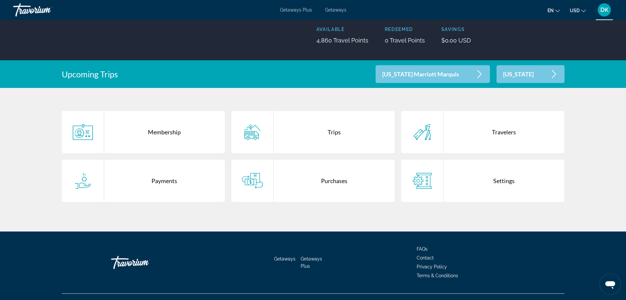
scroll to position [99, 0]
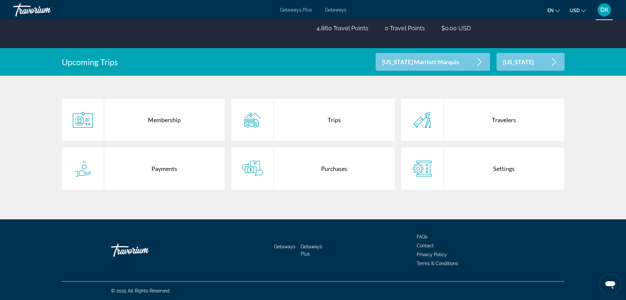
click at [326, 120] on div "Trips" at bounding box center [334, 120] width 121 height 42
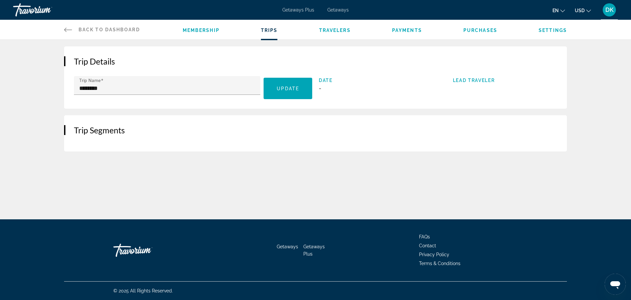
click at [310, 243] on li "Getaways Plus" at bounding box center [317, 249] width 27 height 14
click at [293, 243] on li "Getaways" at bounding box center [290, 249] width 27 height 14
click at [283, 247] on span "Getaways" at bounding box center [287, 246] width 21 height 5
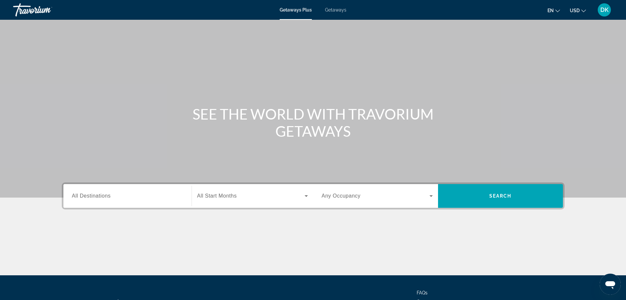
click at [170, 192] on input "Destination All Destinations" at bounding box center [127, 196] width 111 height 8
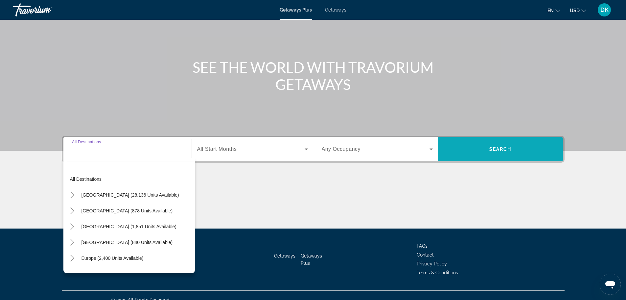
scroll to position [56, 0]
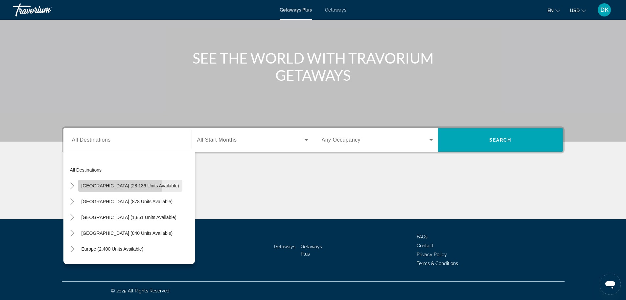
click at [114, 185] on span "United States (28,136 units available)" at bounding box center [131, 185] width 98 height 5
type input "**********"
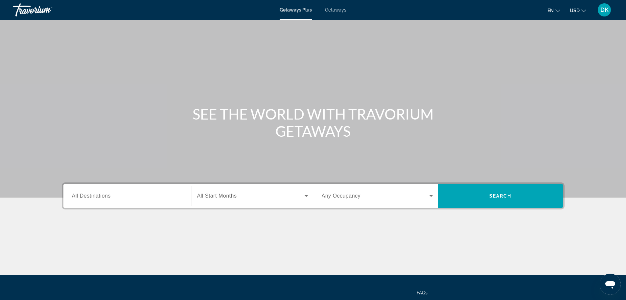
click at [331, 8] on span "Getaways" at bounding box center [335, 9] width 21 height 5
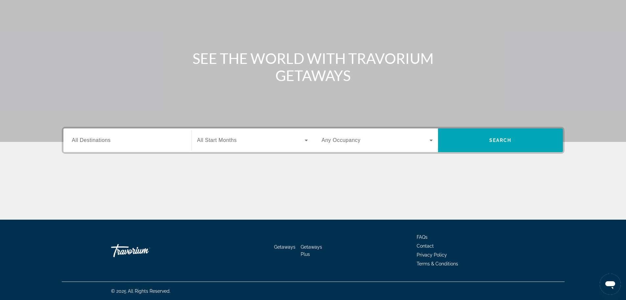
scroll to position [56, 0]
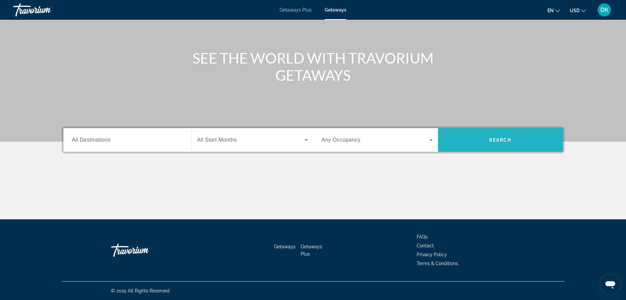
click at [489, 136] on span "Search widget" at bounding box center [500, 140] width 125 height 16
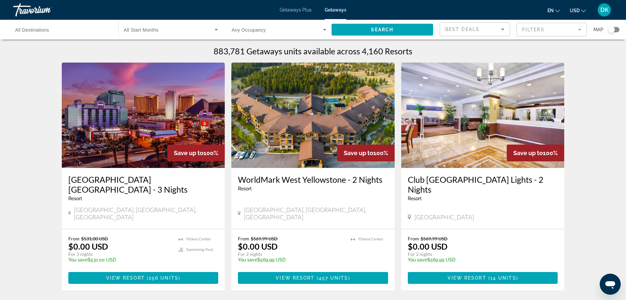
click at [537, 30] on mat-form-field "Filters" at bounding box center [552, 30] width 70 height 14
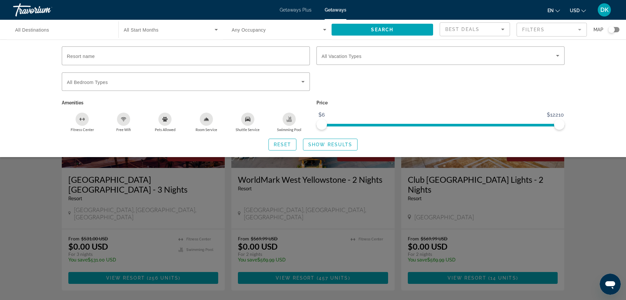
click at [364, 89] on div "Search widget" at bounding box center [440, 85] width 255 height 26
click at [81, 54] on span "Resort name" at bounding box center [81, 56] width 28 height 5
click at [81, 54] on input "Resort name" at bounding box center [186, 56] width 238 height 8
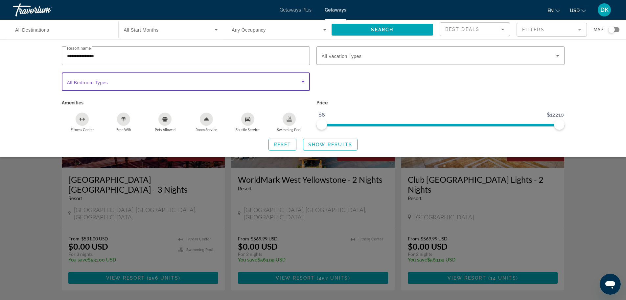
click at [304, 82] on icon "Search widget" at bounding box center [303, 82] width 3 height 2
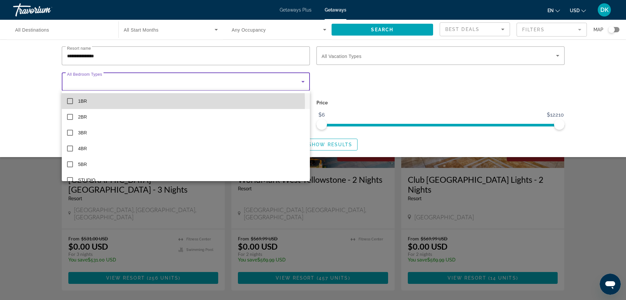
click at [69, 102] on mat-pseudo-checkbox at bounding box center [70, 101] width 6 height 6
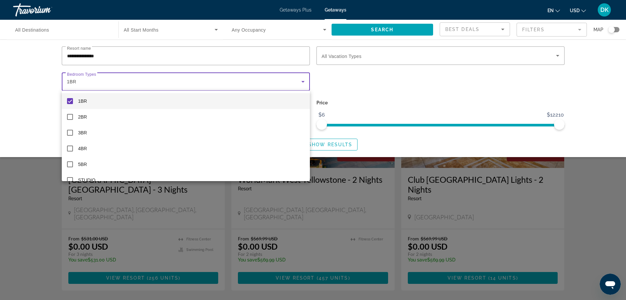
click at [116, 55] on div at bounding box center [313, 150] width 626 height 300
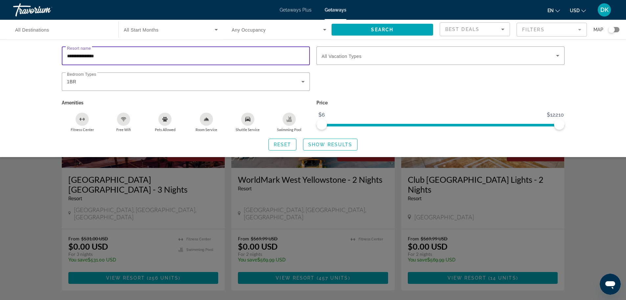
click at [115, 55] on input "**********" at bounding box center [186, 56] width 238 height 8
click at [102, 50] on div "**********" at bounding box center [186, 55] width 238 height 19
click at [116, 57] on input "**********" at bounding box center [186, 56] width 238 height 8
type input "**********"
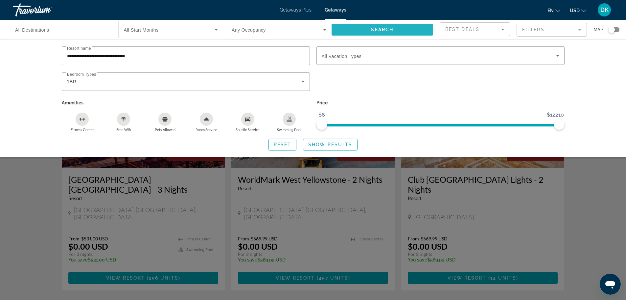
click at [377, 29] on span "Search" at bounding box center [382, 29] width 22 height 5
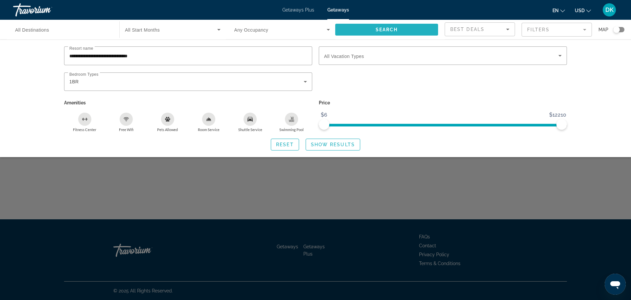
click at [371, 32] on span "Search widget" at bounding box center [386, 30] width 103 height 16
click at [372, 29] on span "Search widget" at bounding box center [386, 30] width 103 height 16
click at [330, 146] on span "Show Results" at bounding box center [333, 144] width 44 height 5
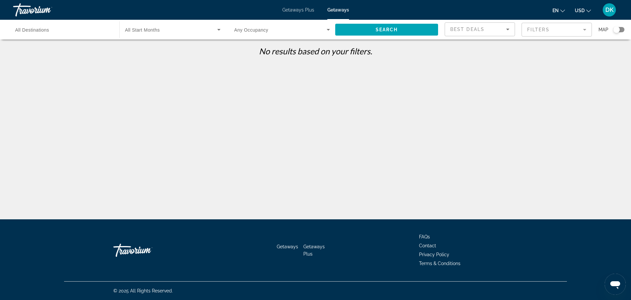
click at [297, 8] on span "Getaways Plus" at bounding box center [298, 9] width 32 height 5
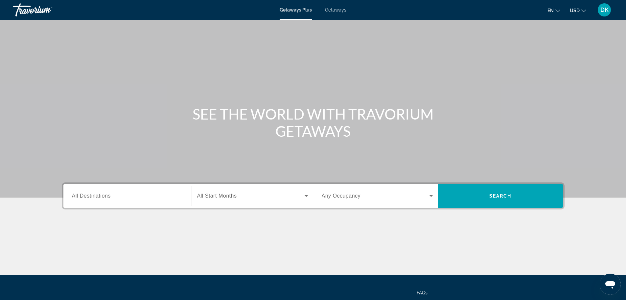
click at [324, 9] on li "Getaways" at bounding box center [333, 9] width 28 height 5
click at [328, 10] on span "Getaways" at bounding box center [335, 9] width 21 height 5
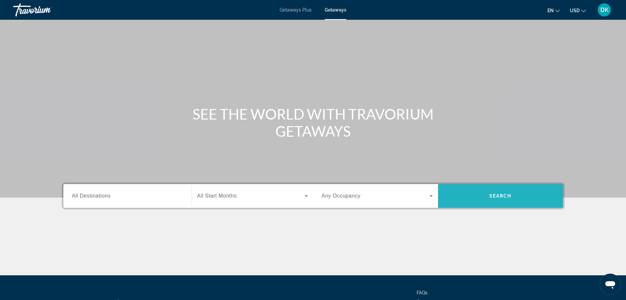
click at [493, 192] on span "Search widget" at bounding box center [500, 196] width 125 height 16
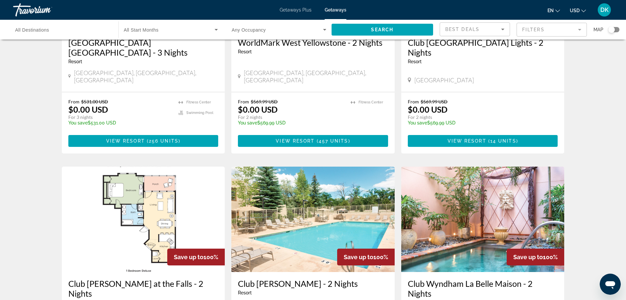
scroll to position [71, 0]
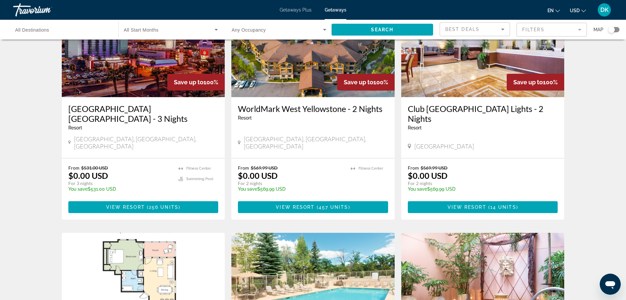
click at [240, 30] on span "Any Occupancy" at bounding box center [249, 29] width 34 height 5
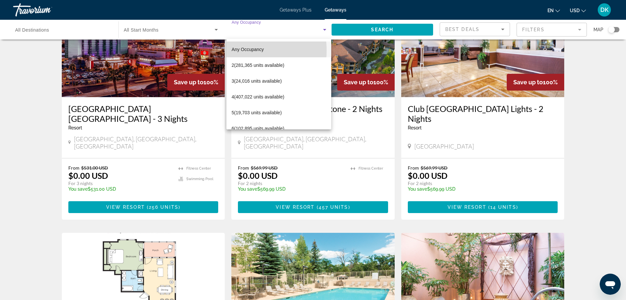
click at [236, 50] on span "Any Occupancy" at bounding box center [248, 49] width 32 height 5
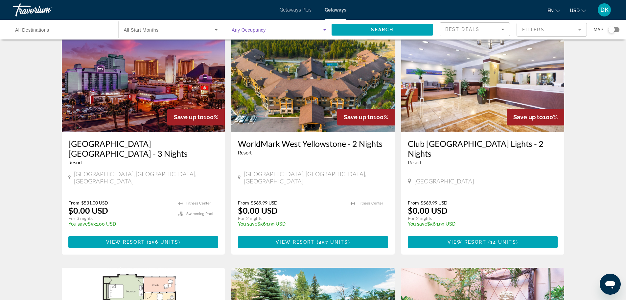
scroll to position [0, 0]
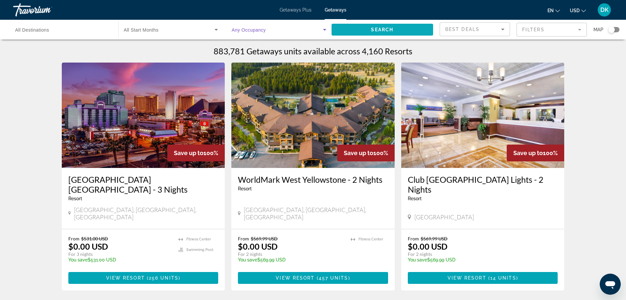
click at [358, 28] on span "Search widget" at bounding box center [383, 30] width 102 height 16
click at [358, 29] on span "Search widget" at bounding box center [383, 30] width 102 height 16
click at [310, 109] on img "Main content" at bounding box center [312, 114] width 163 height 105
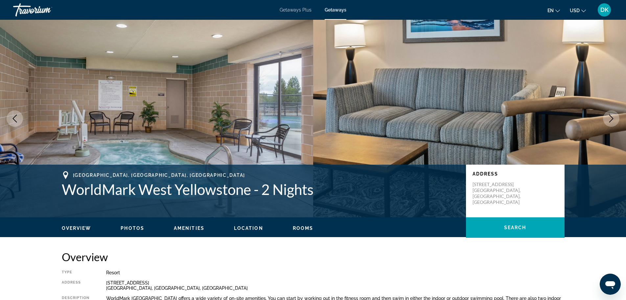
click at [21, 115] on button "Previous image" at bounding box center [15, 118] width 16 height 16
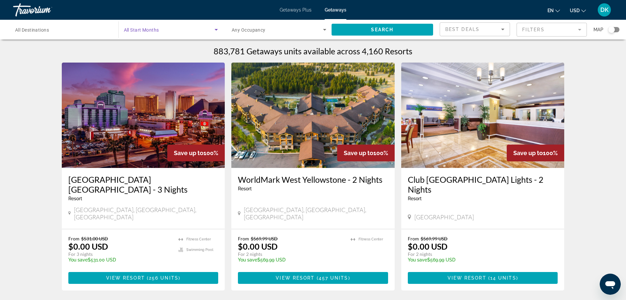
click at [218, 27] on icon "Search widget" at bounding box center [216, 30] width 8 height 8
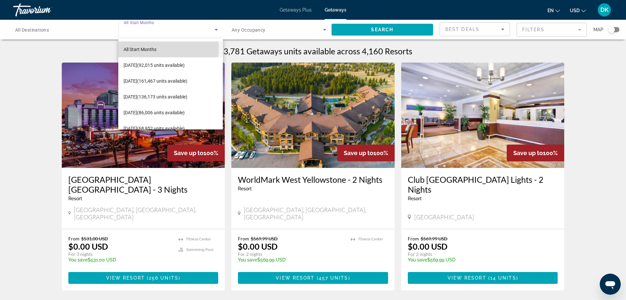
click at [144, 48] on span "All Start Months" at bounding box center [140, 49] width 33 height 5
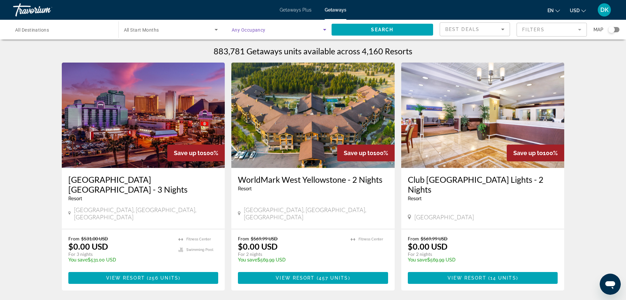
click at [325, 29] on icon "Search widget" at bounding box center [325, 30] width 8 height 8
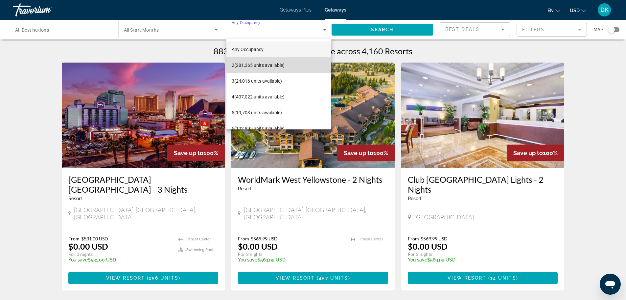
click at [287, 64] on mat-option "2 (281,365 units available)" at bounding box center [279, 65] width 105 height 16
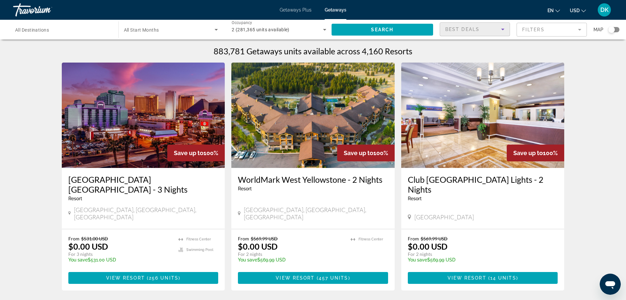
click at [501, 28] on icon "Sort by" at bounding box center [503, 29] width 8 height 8
click at [470, 61] on span "Lowest Price" at bounding box center [459, 62] width 26 height 5
click at [578, 29] on mat-form-field "Filters" at bounding box center [552, 30] width 70 height 14
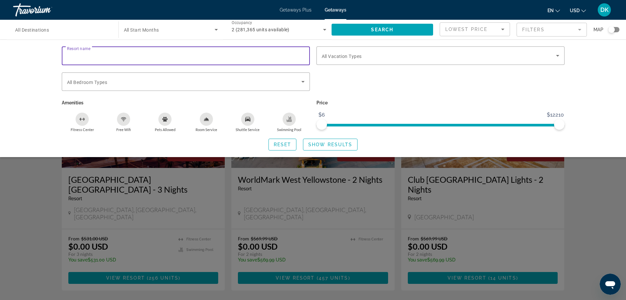
click at [101, 56] on input "Resort name" at bounding box center [186, 56] width 238 height 8
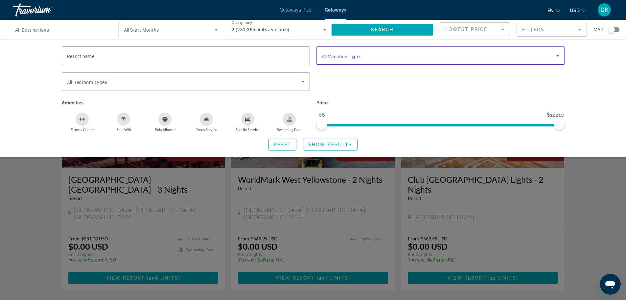
click at [559, 55] on icon "Search widget" at bounding box center [557, 56] width 3 height 2
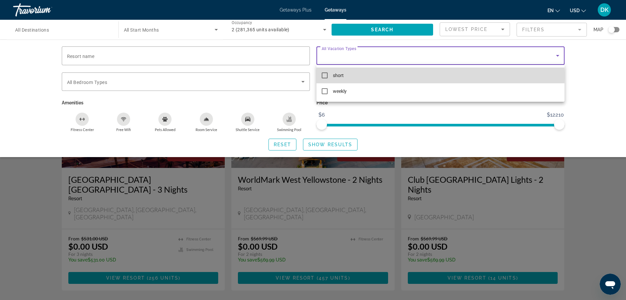
click at [324, 74] on mat-pseudo-checkbox at bounding box center [325, 75] width 6 height 6
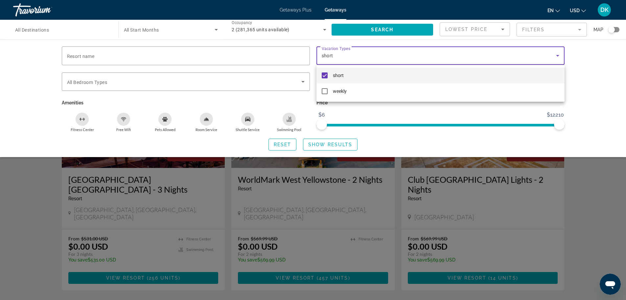
click at [105, 53] on div at bounding box center [313, 150] width 626 height 300
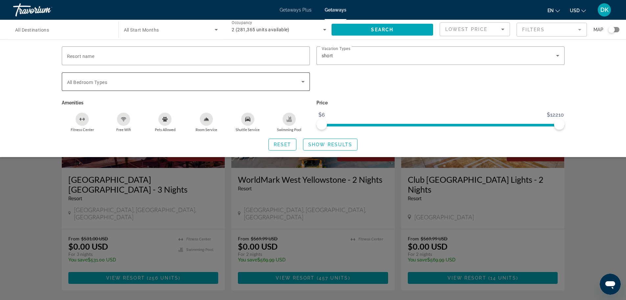
click at [92, 81] on span "All Bedroom Types" at bounding box center [87, 82] width 40 height 5
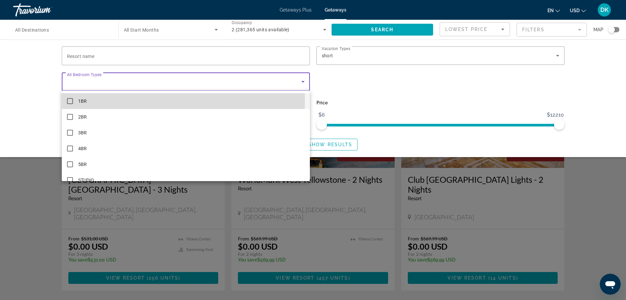
click at [70, 99] on mat-pseudo-checkbox at bounding box center [70, 101] width 6 height 6
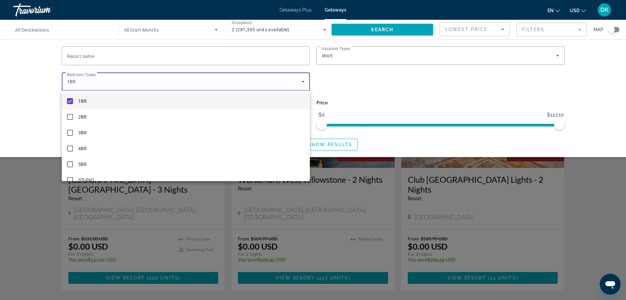
click at [89, 54] on div at bounding box center [313, 150] width 626 height 300
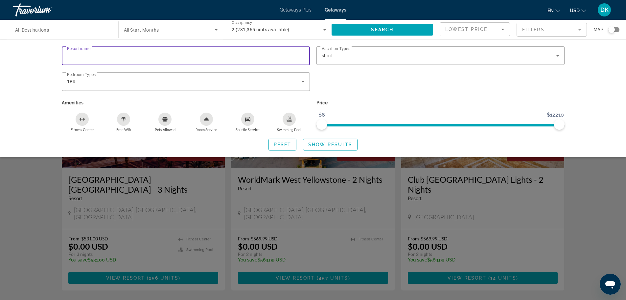
click at [103, 55] on input "Resort name" at bounding box center [186, 56] width 238 height 8
type input "********"
drag, startPoint x: 493, startPoint y: 99, endPoint x: 441, endPoint y: 90, distance: 52.0
drag, startPoint x: 441, startPoint y: 90, endPoint x: 336, endPoint y: 143, distance: 117.5
click at [336, 143] on span "Show Results" at bounding box center [330, 144] width 44 height 5
